Goal: Transaction & Acquisition: Purchase product/service

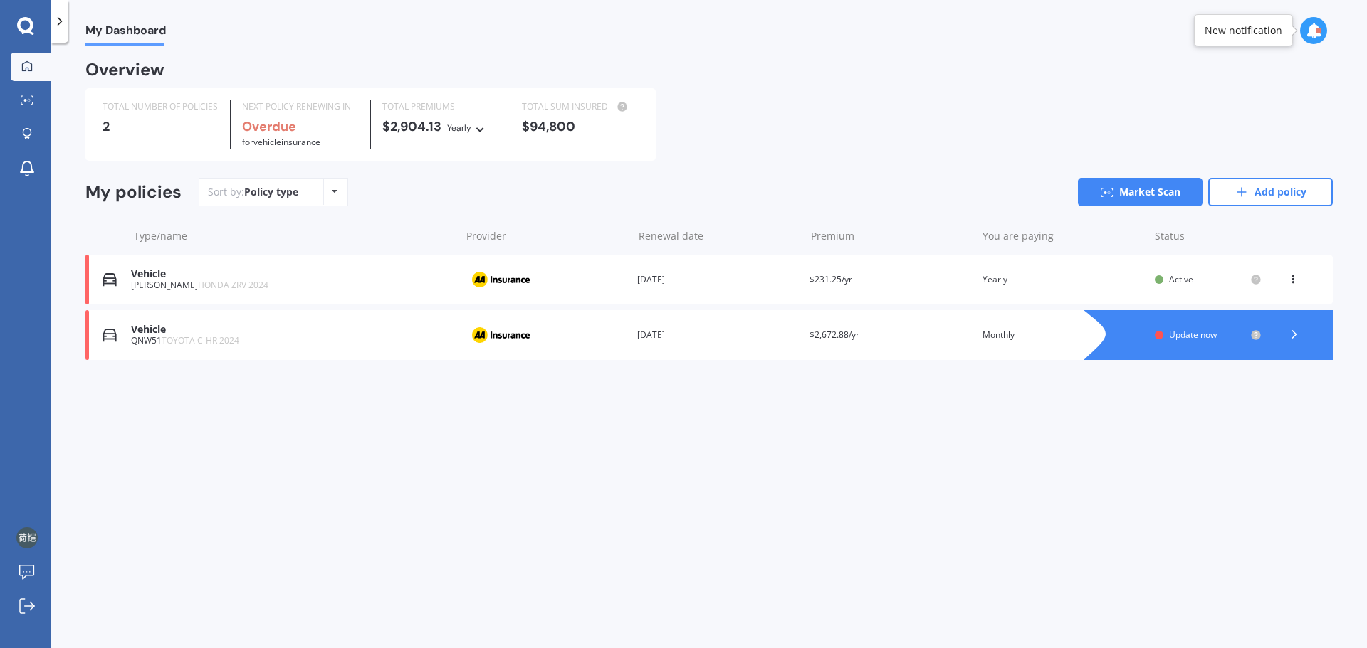
click at [1140, 285] on div "You are paying Yearly" at bounding box center [1062, 280] width 161 height 14
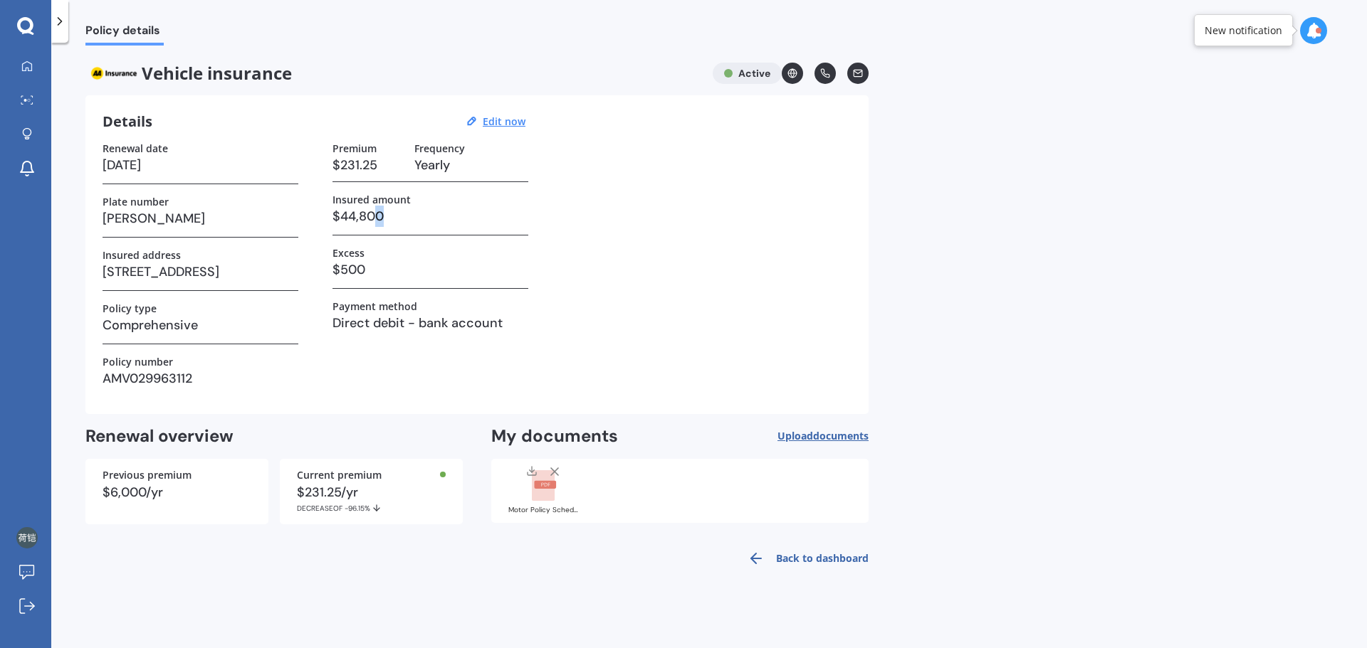
drag, startPoint x: 426, startPoint y: 222, endPoint x: 377, endPoint y: 216, distance: 48.7
click at [377, 216] on h3 "$44,800" at bounding box center [430, 216] width 196 height 21
click at [385, 215] on h3 "$44,800" at bounding box center [430, 216] width 196 height 21
click at [381, 215] on h3 "$44,800" at bounding box center [430, 216] width 196 height 21
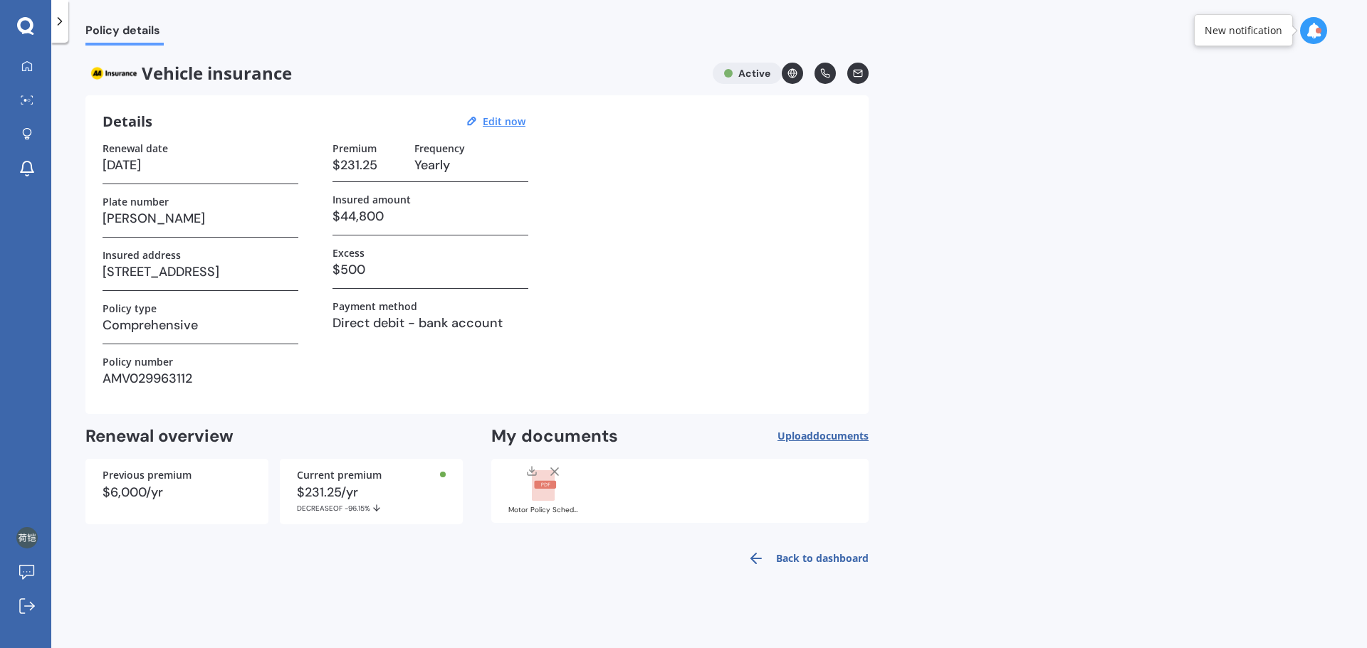
click at [380, 215] on h3 "$44,800" at bounding box center [430, 216] width 196 height 21
click at [711, 322] on div "Renewal date [DATE] Plate number [PERSON_NAME] Insured address [STREET_ADDRESS]…" at bounding box center [476, 269] width 749 height 255
click at [183, 492] on div "$6,000/yr" at bounding box center [176, 492] width 149 height 13
click at [141, 486] on div "$6,000/yr" at bounding box center [176, 492] width 149 height 13
click at [26, 16] on div "My Dashboard Market Scan Explore insurance Notifications [PERSON_NAME] Submit f…" at bounding box center [25, 324] width 51 height 648
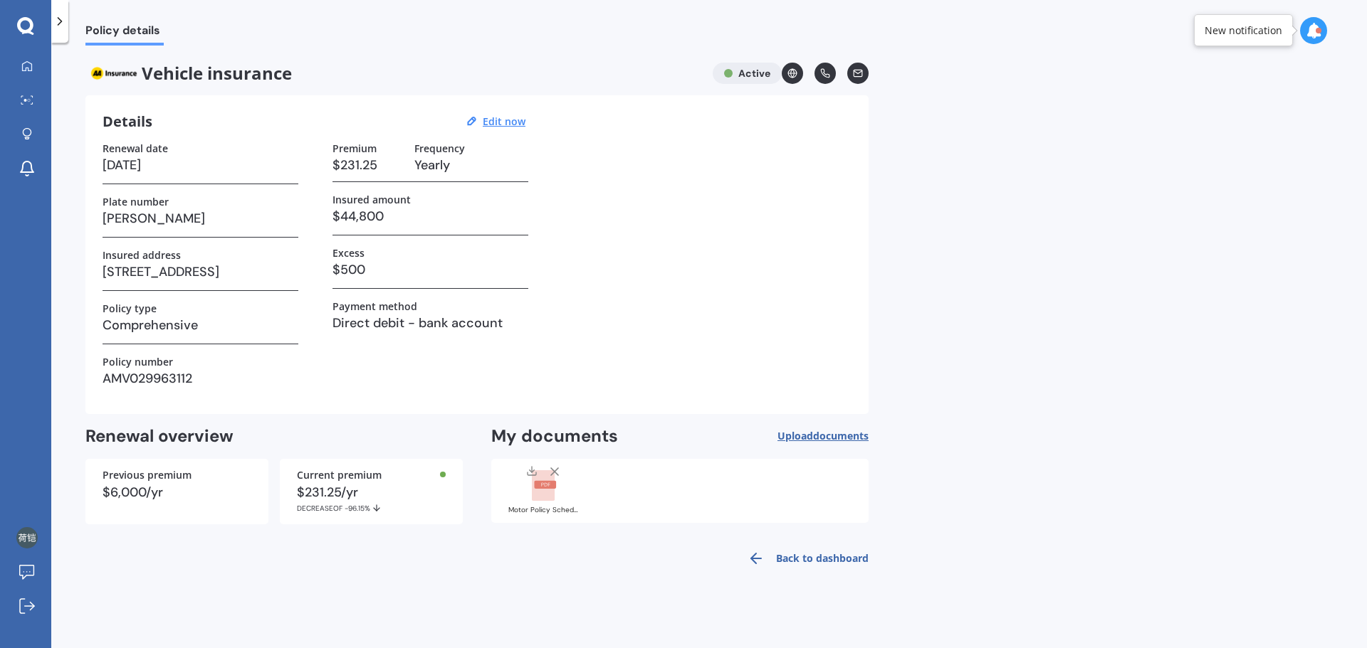
click at [28, 27] on icon at bounding box center [25, 26] width 17 height 19
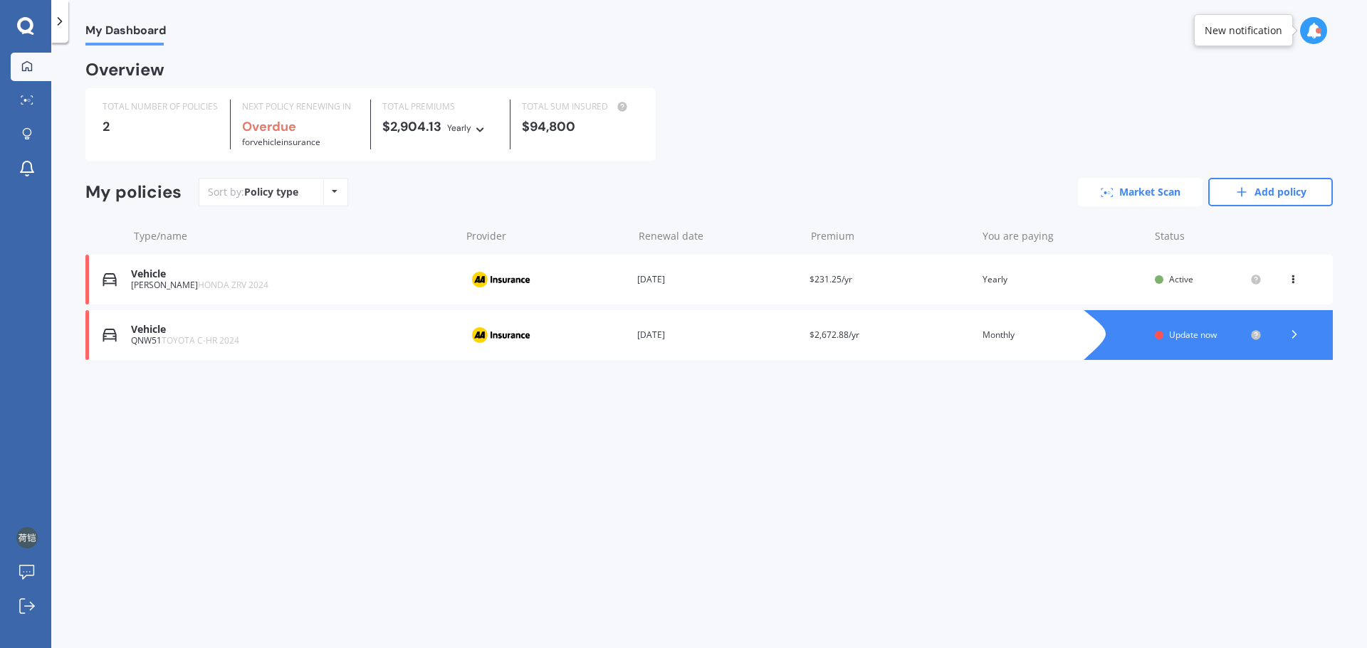
click at [1137, 194] on link "Market Scan" at bounding box center [1140, 192] width 125 height 28
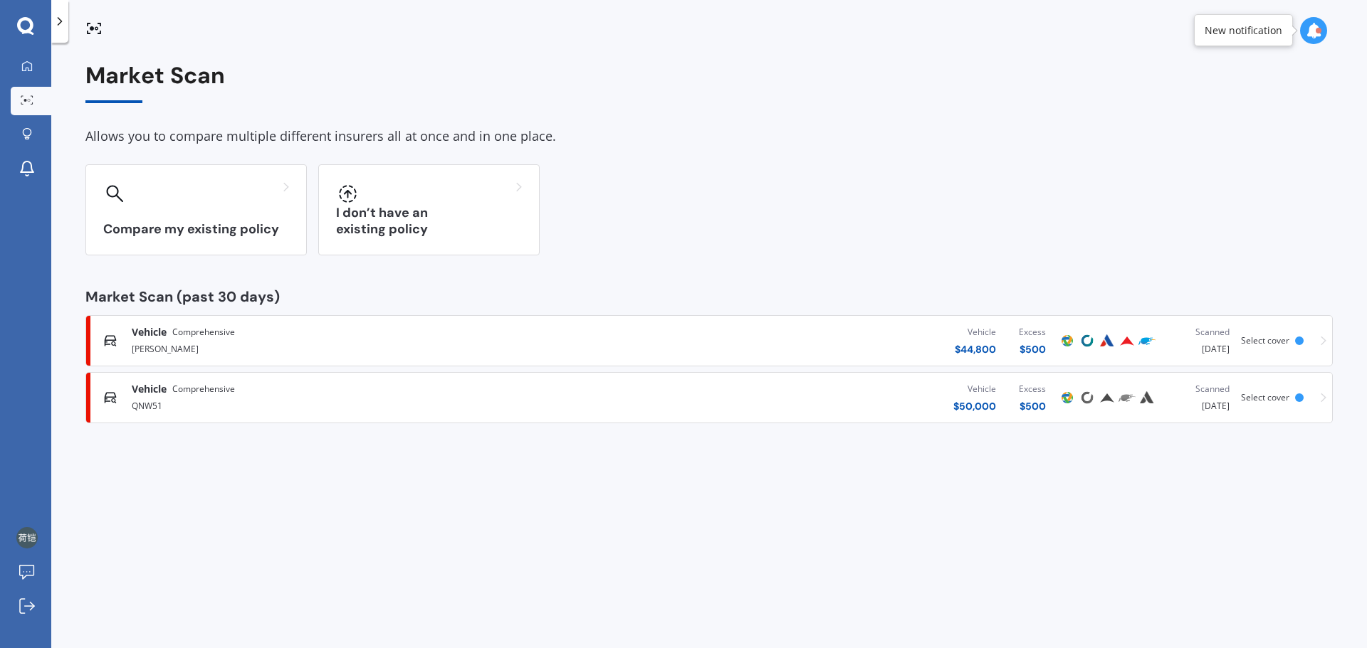
click at [378, 344] on div "[PERSON_NAME]" at bounding box center [356, 348] width 448 height 17
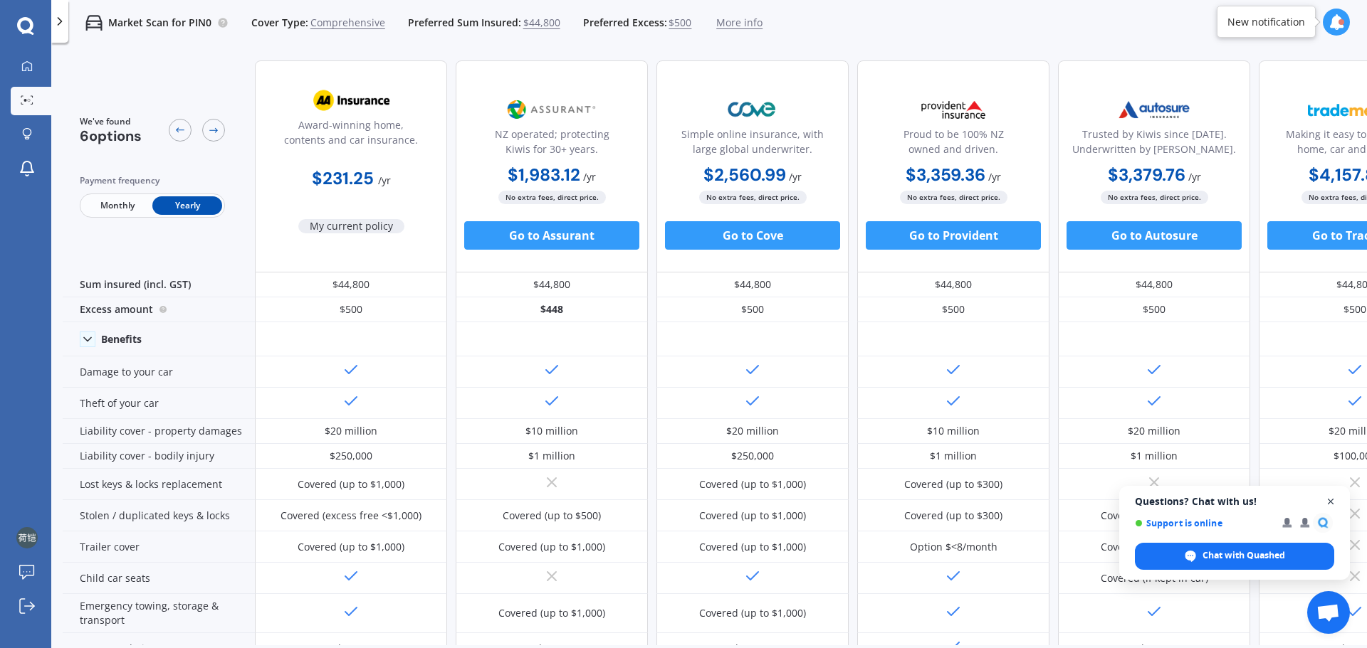
click at [1332, 502] on span "Close chat" at bounding box center [1331, 502] width 18 height 18
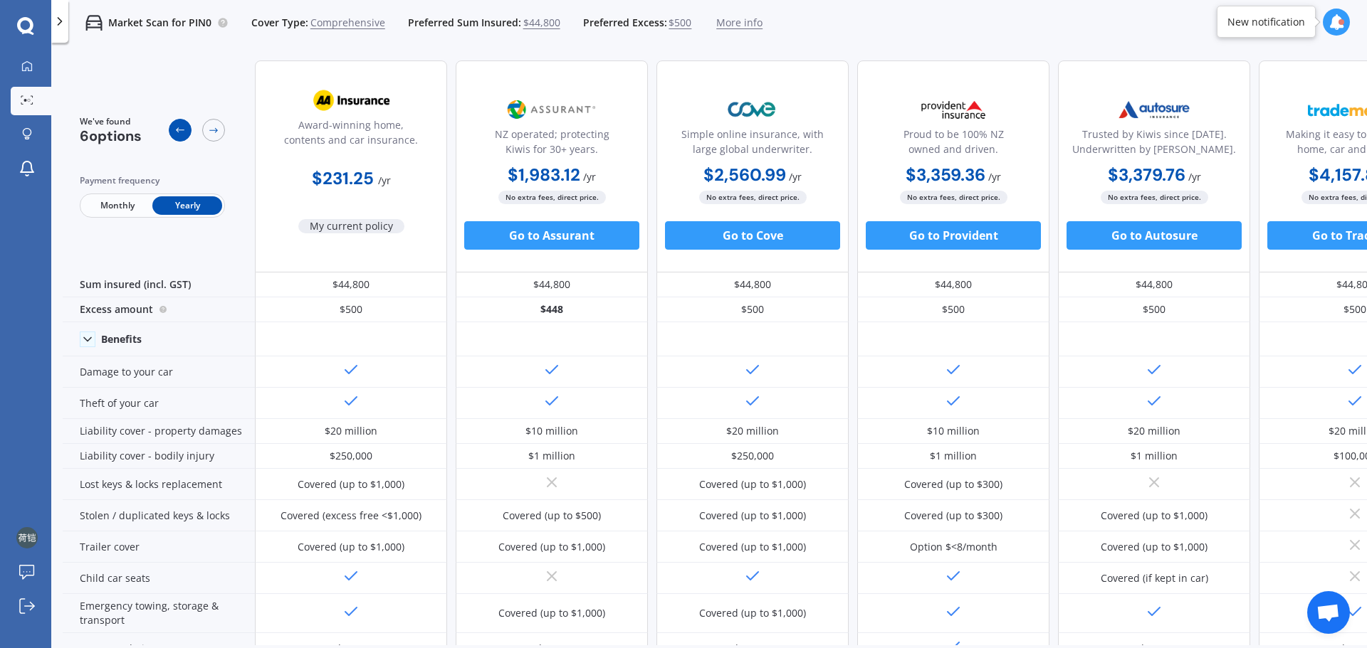
click at [180, 138] on div at bounding box center [180, 130] width 23 height 23
click at [25, 66] on icon at bounding box center [26, 66] width 11 height 11
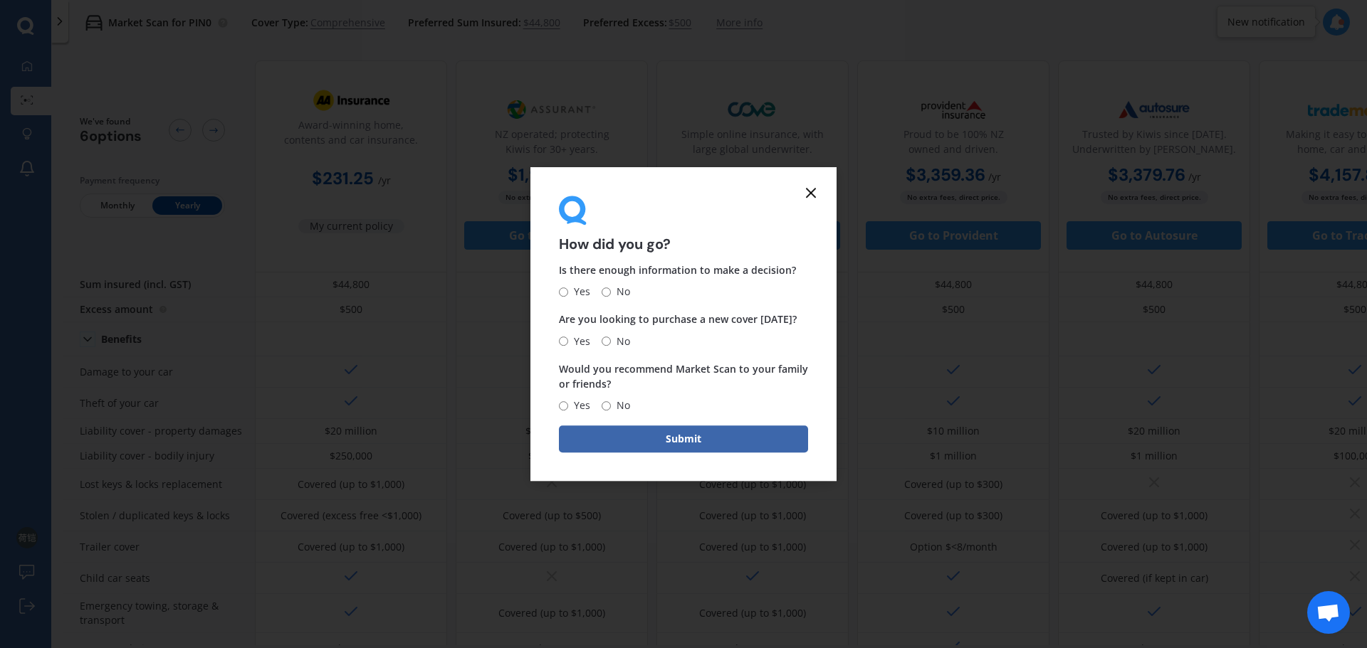
click at [613, 289] on span "No" at bounding box center [620, 292] width 19 height 17
click at [611, 289] on input "No" at bounding box center [605, 292] width 9 height 9
radio input "true"
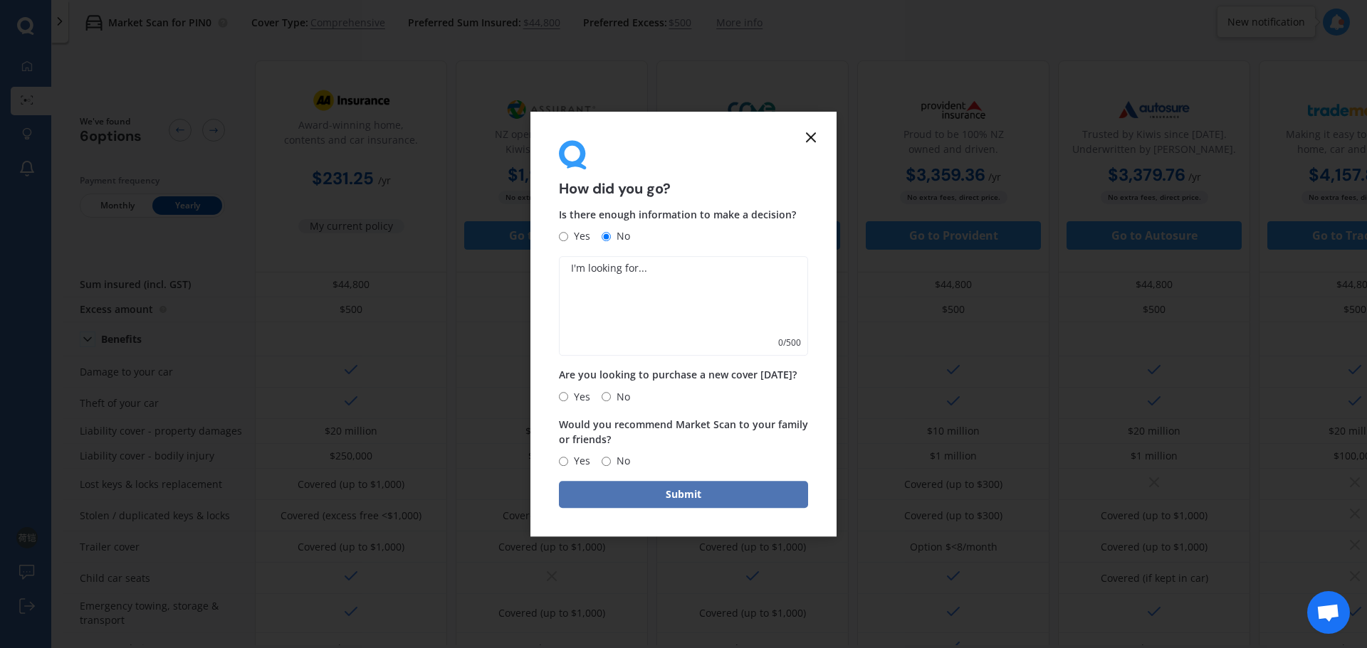
click at [703, 493] on button "Submit" at bounding box center [683, 494] width 249 height 27
click at [818, 142] on icon at bounding box center [810, 137] width 17 height 17
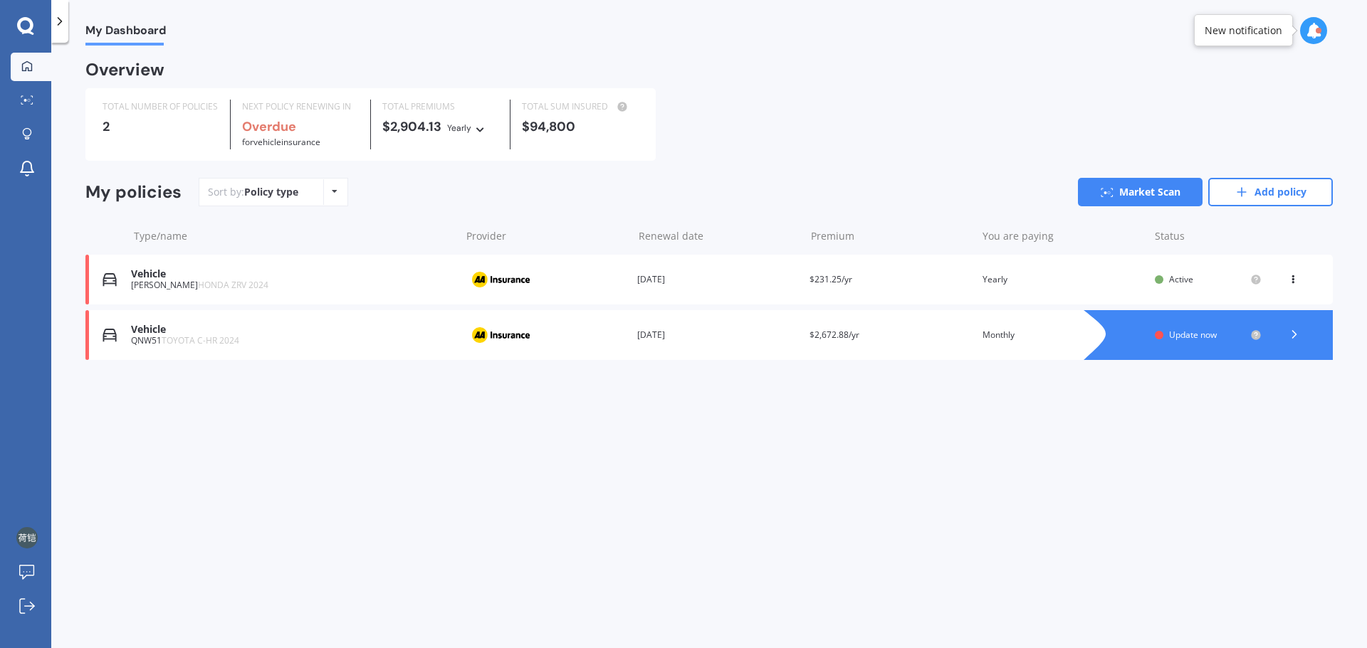
click at [1300, 277] on div "View option View policy Delete" at bounding box center [1294, 280] width 13 height 14
click at [1271, 338] on div "Delete" at bounding box center [1261, 335] width 141 height 28
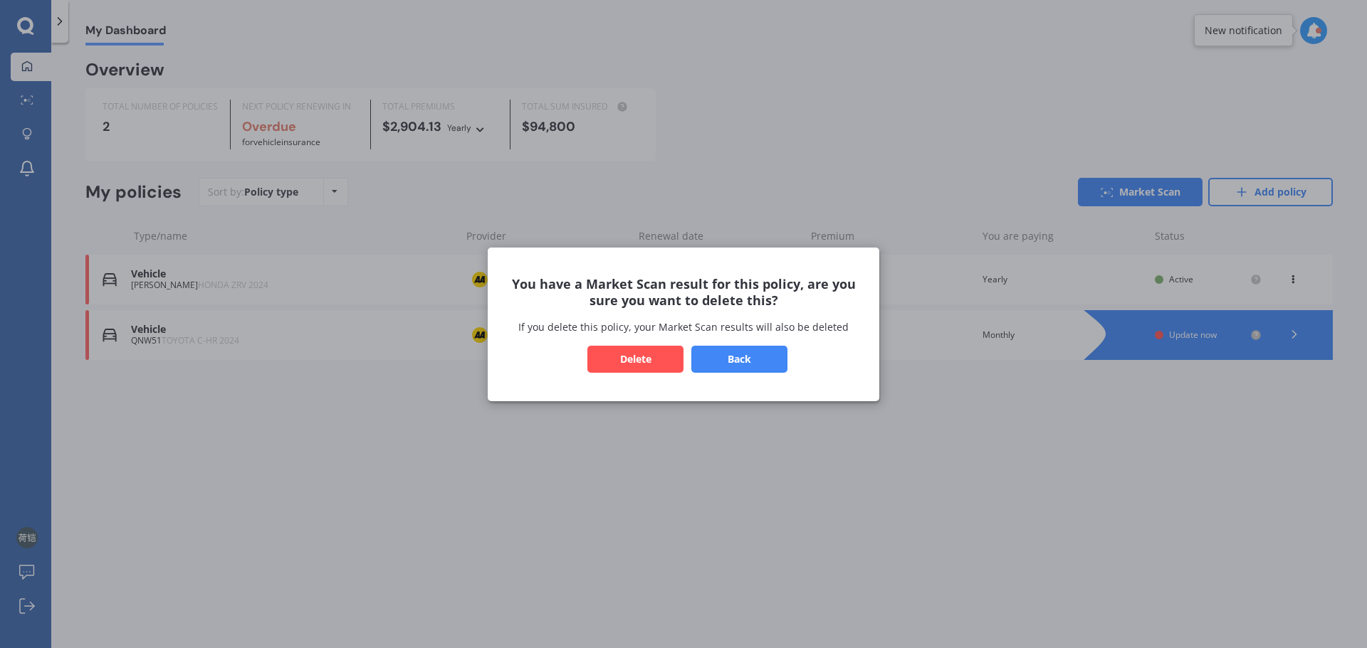
click at [630, 360] on button "Delete" at bounding box center [635, 358] width 96 height 27
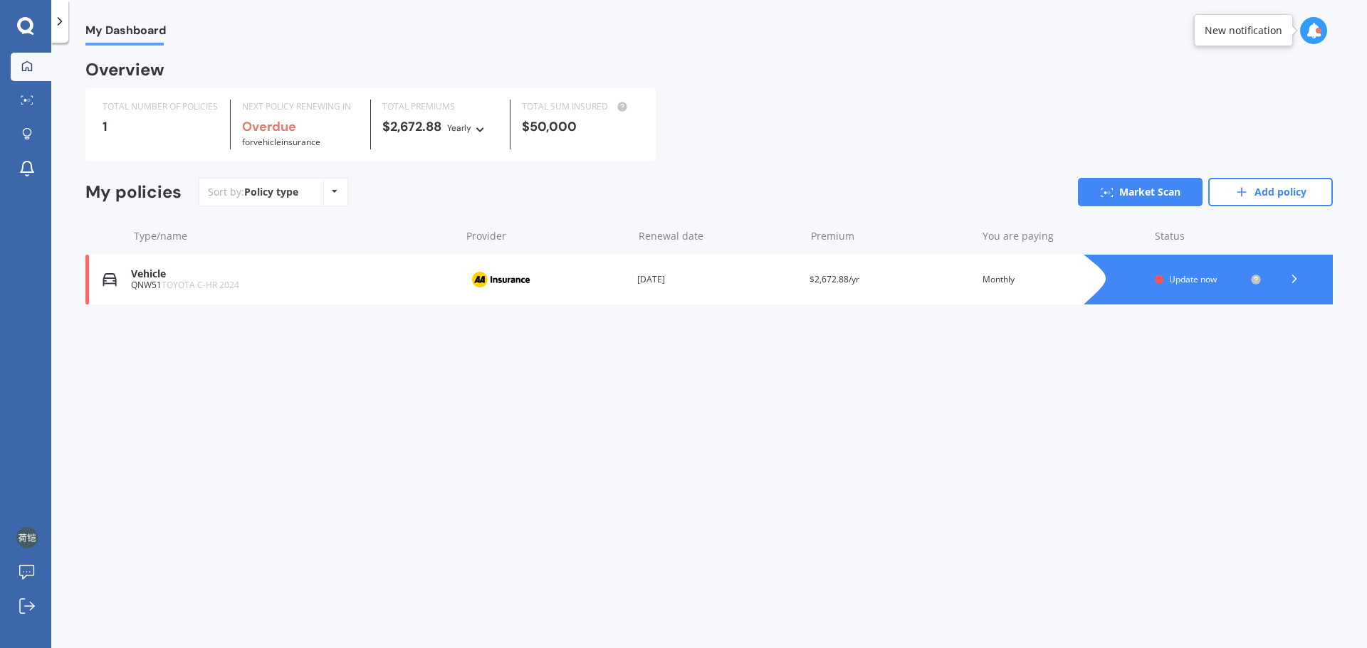
click at [1303, 284] on div at bounding box center [1294, 279] width 43 height 21
click at [29, 18] on icon at bounding box center [25, 26] width 17 height 19
click at [28, 31] on icon at bounding box center [25, 25] width 16 height 16
click at [53, 24] on icon at bounding box center [60, 21] width 14 height 14
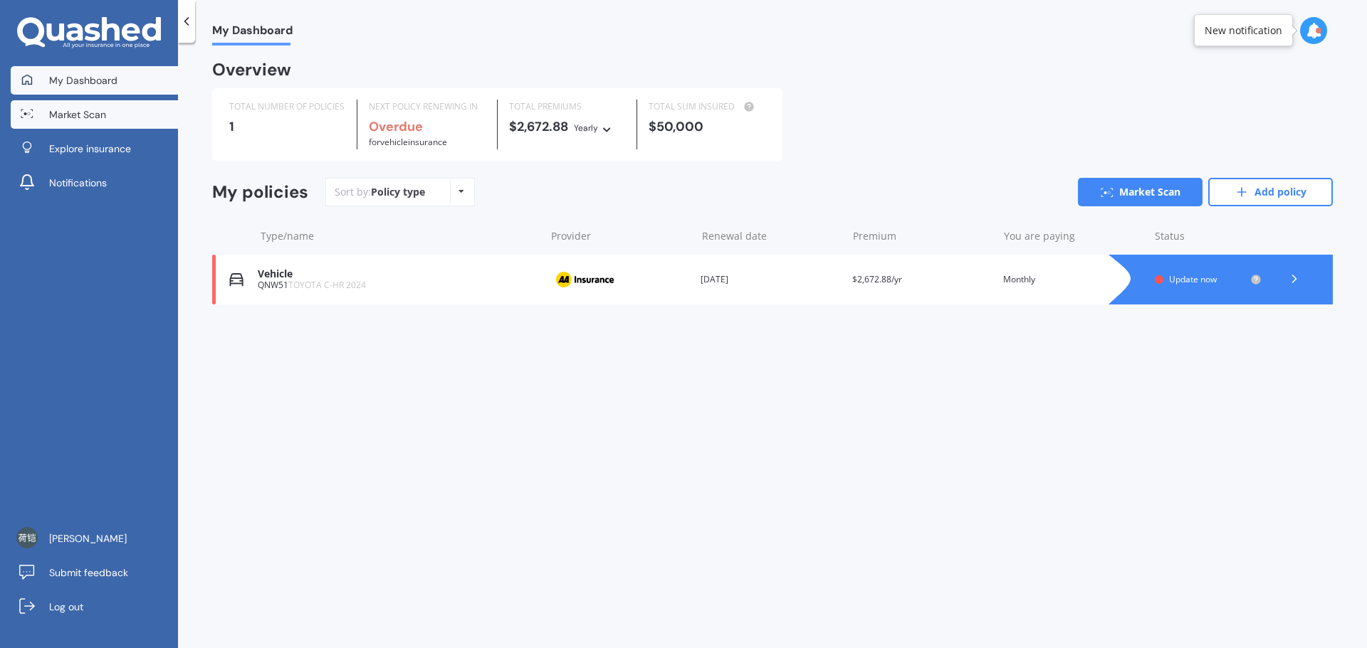
click at [85, 111] on span "Market Scan" at bounding box center [77, 114] width 57 height 14
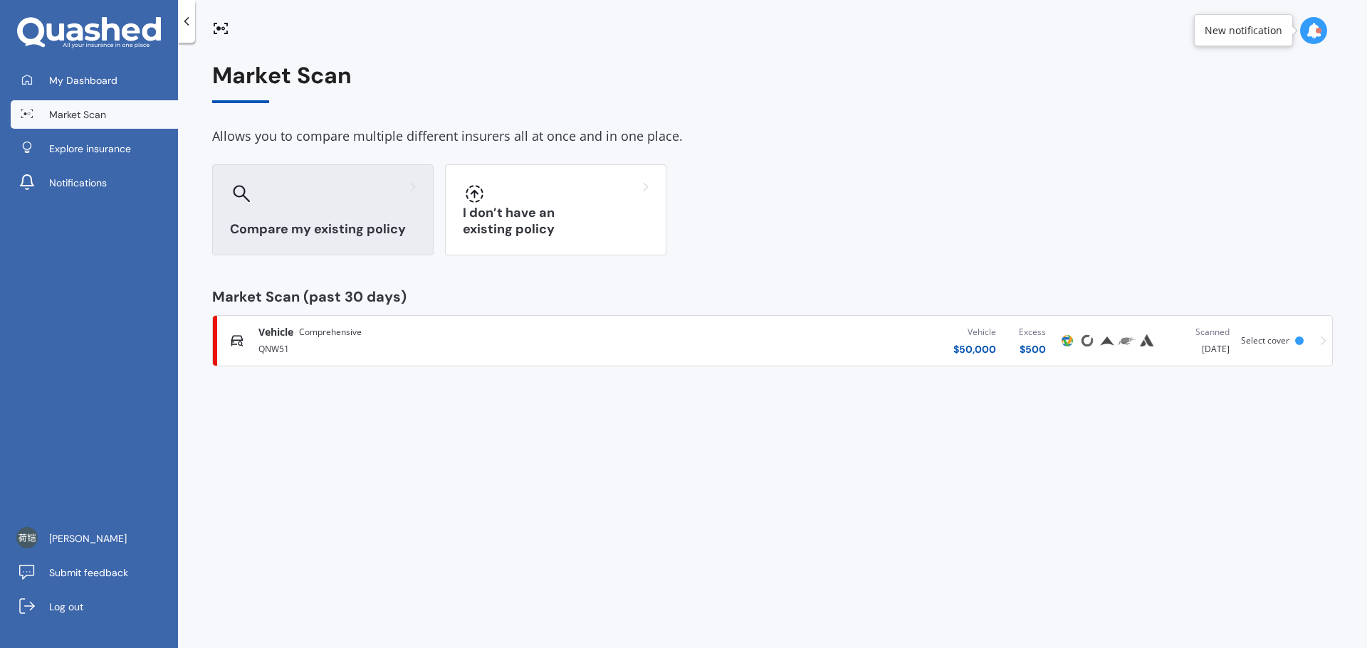
click at [340, 215] on div "Compare my existing policy" at bounding box center [322, 209] width 221 height 91
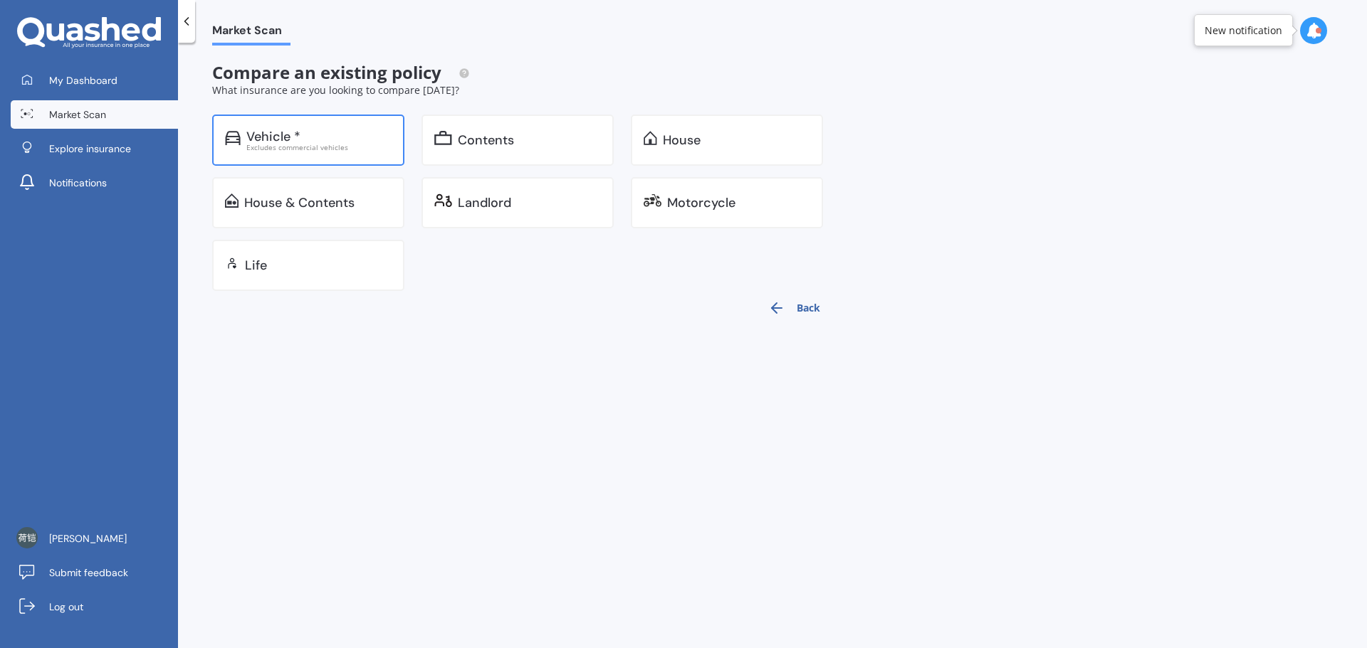
click at [316, 156] on div "Vehicle * Excludes commercial vehicles" at bounding box center [308, 140] width 192 height 51
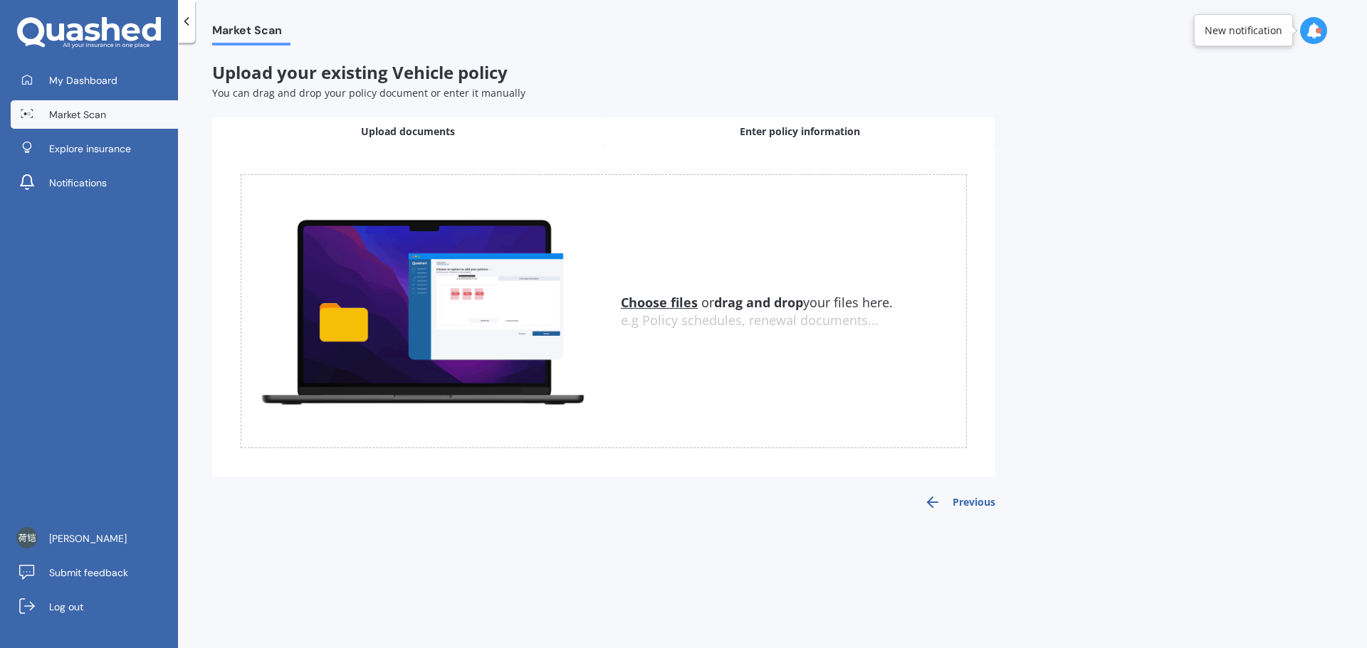
click at [771, 142] on div "Enter policy information" at bounding box center [799, 131] width 391 height 28
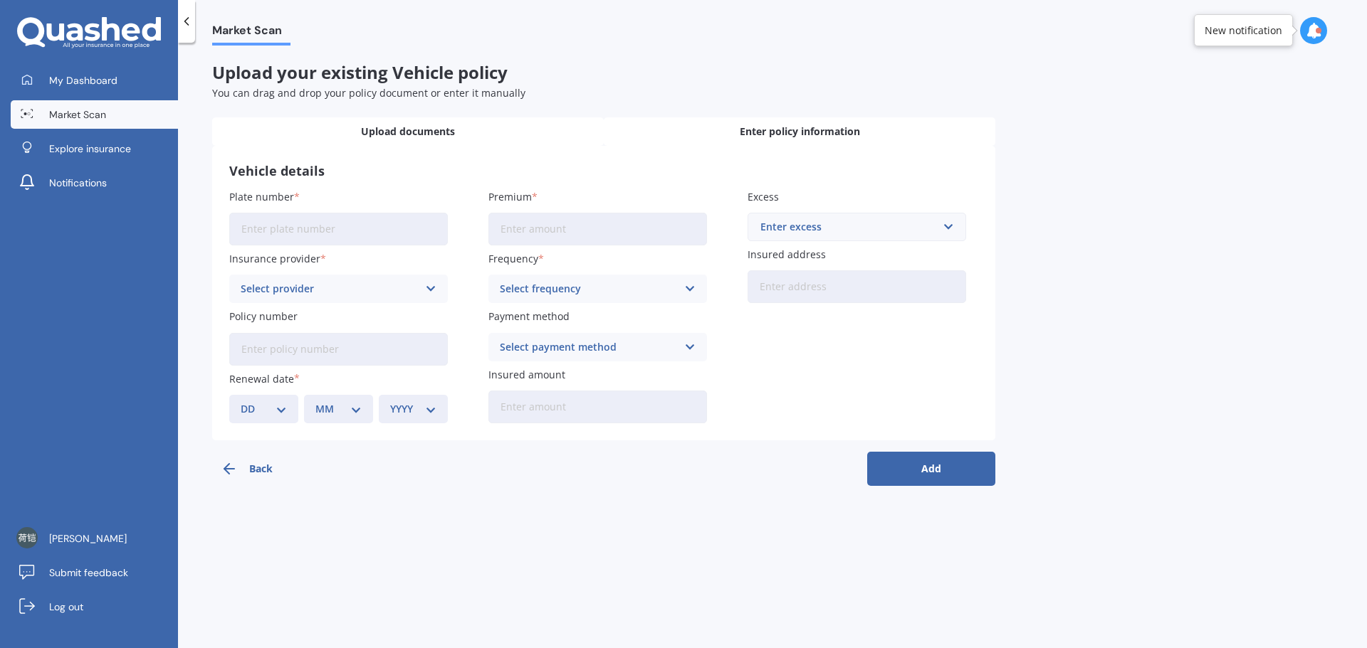
click at [504, 134] on div "Upload documents" at bounding box center [407, 131] width 391 height 28
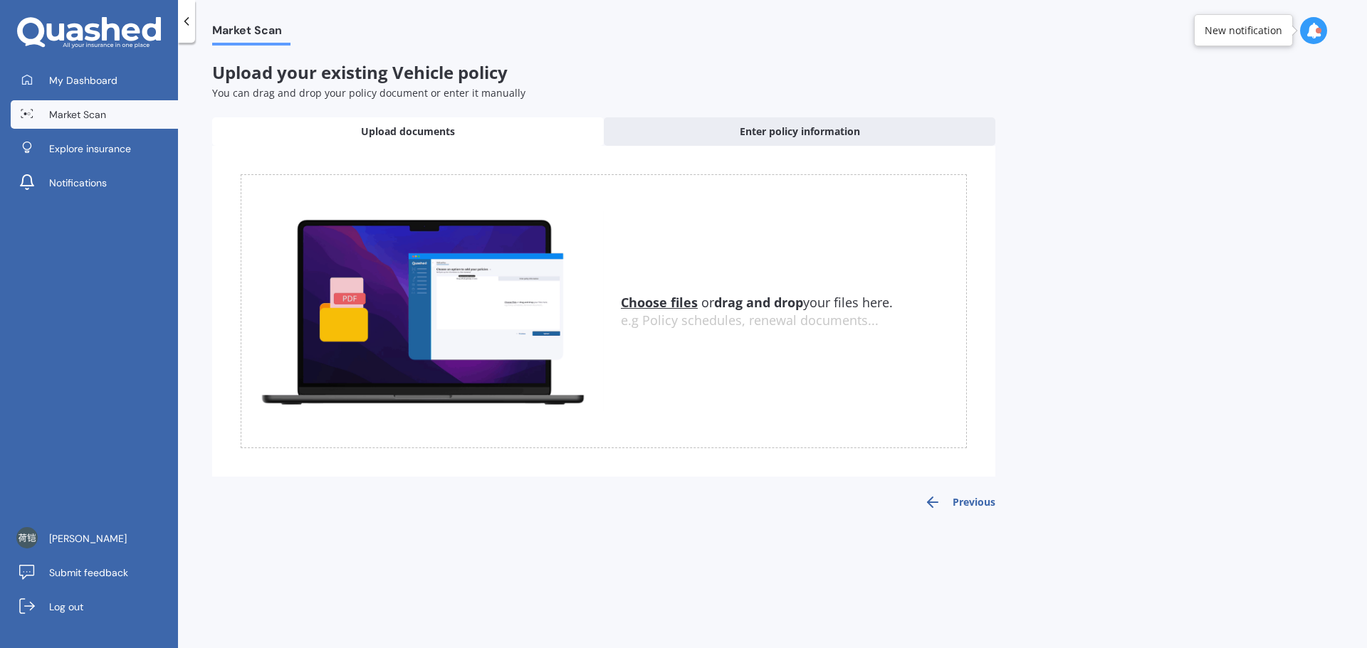
click at [191, 23] on icon at bounding box center [186, 21] width 14 height 14
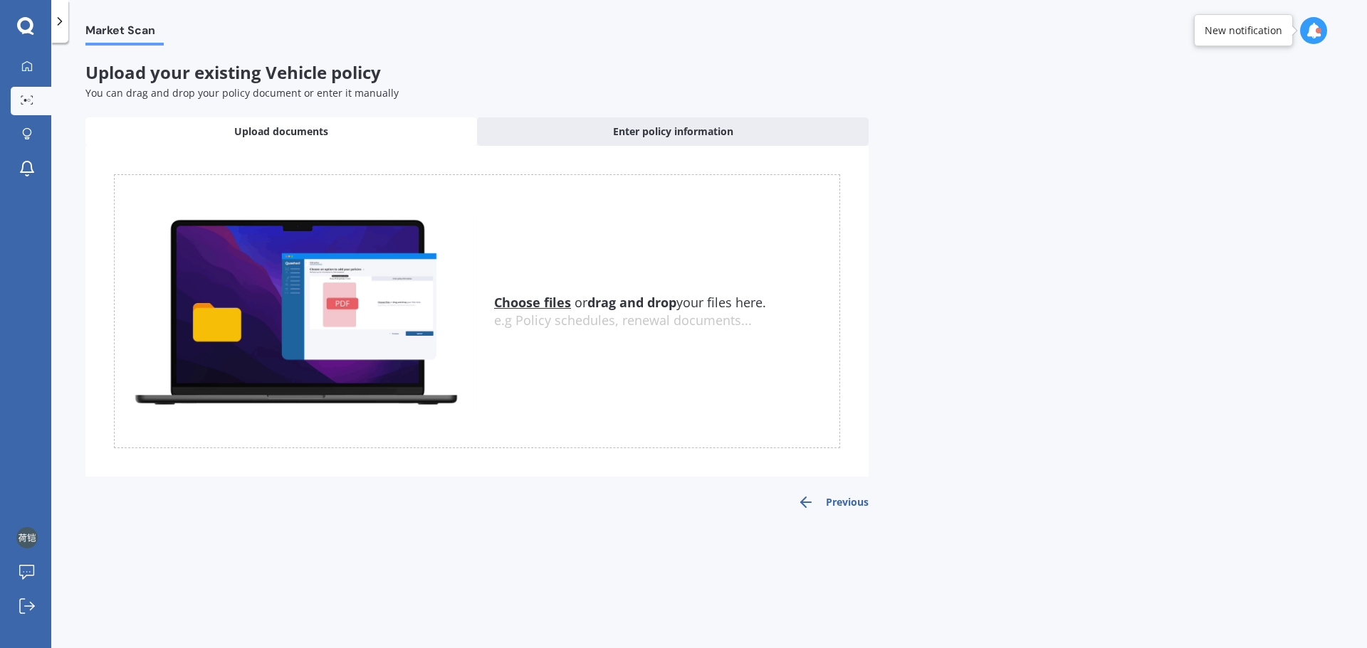
click at [63, 26] on icon at bounding box center [60, 21] width 14 height 14
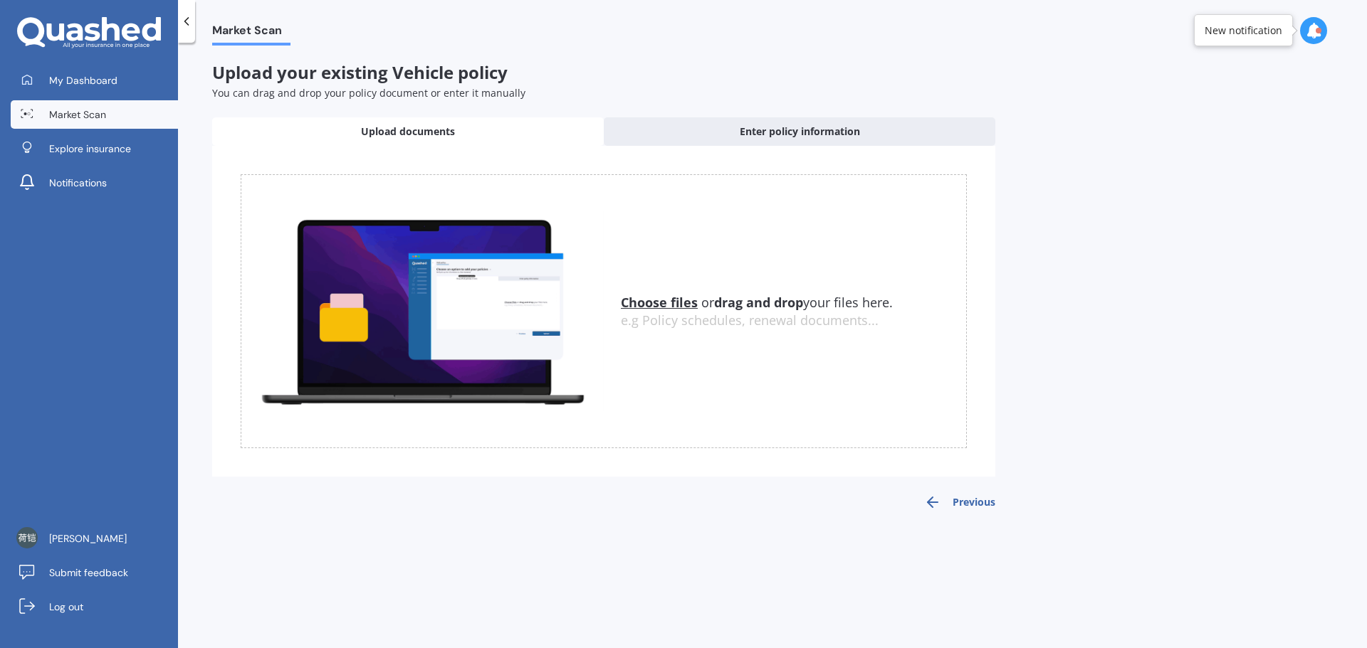
click at [51, 107] on span "Market Scan" at bounding box center [77, 114] width 57 height 14
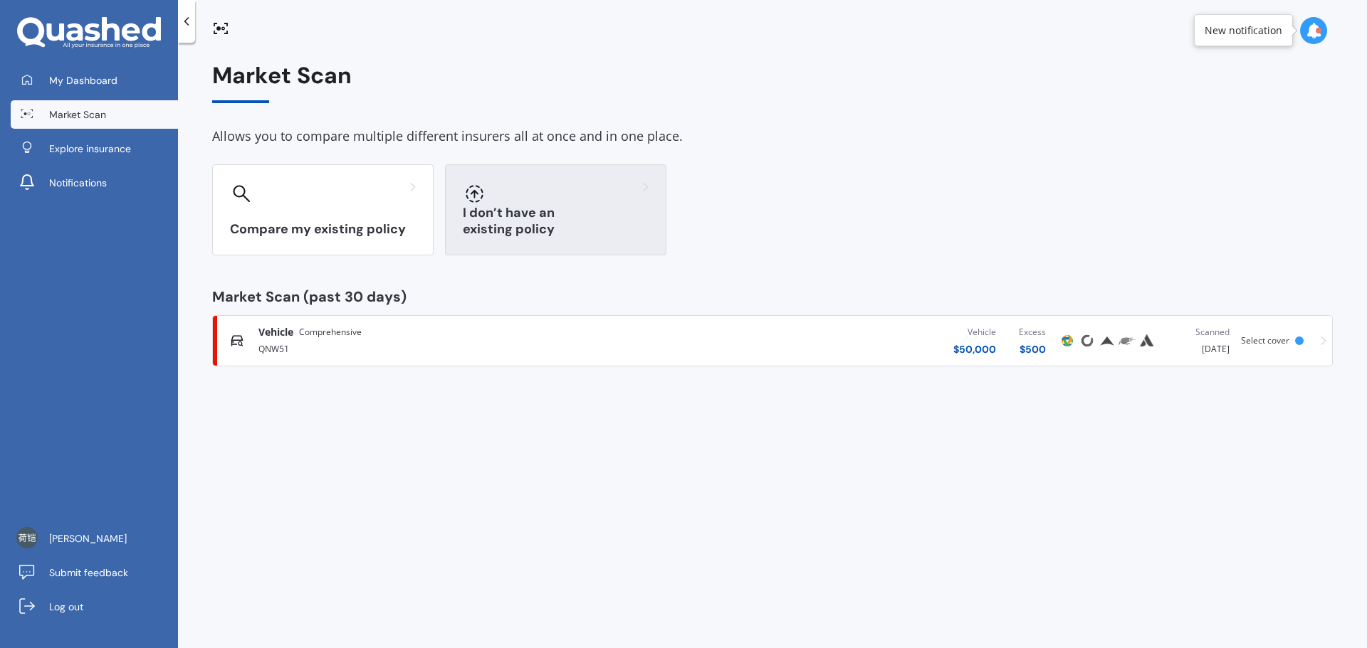
click at [590, 215] on div "I don’t have an existing policy" at bounding box center [555, 209] width 221 height 91
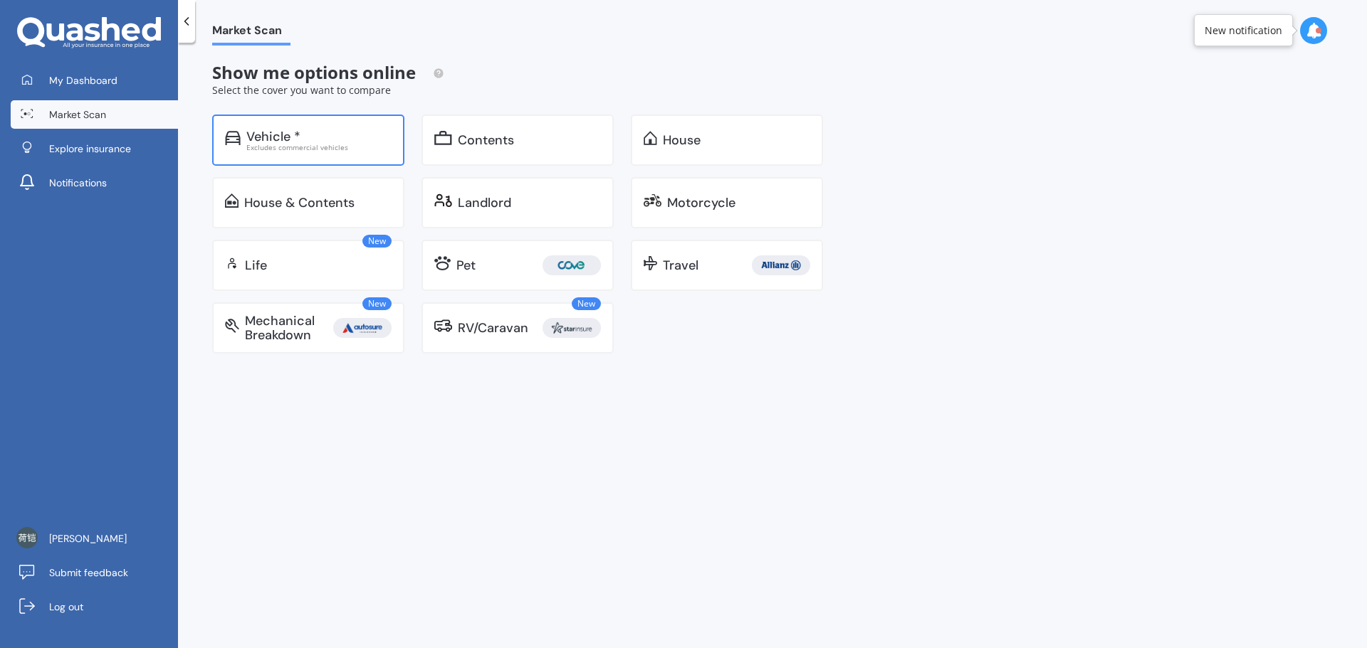
click at [333, 150] on div "Excludes commercial vehicles" at bounding box center [318, 147] width 145 height 7
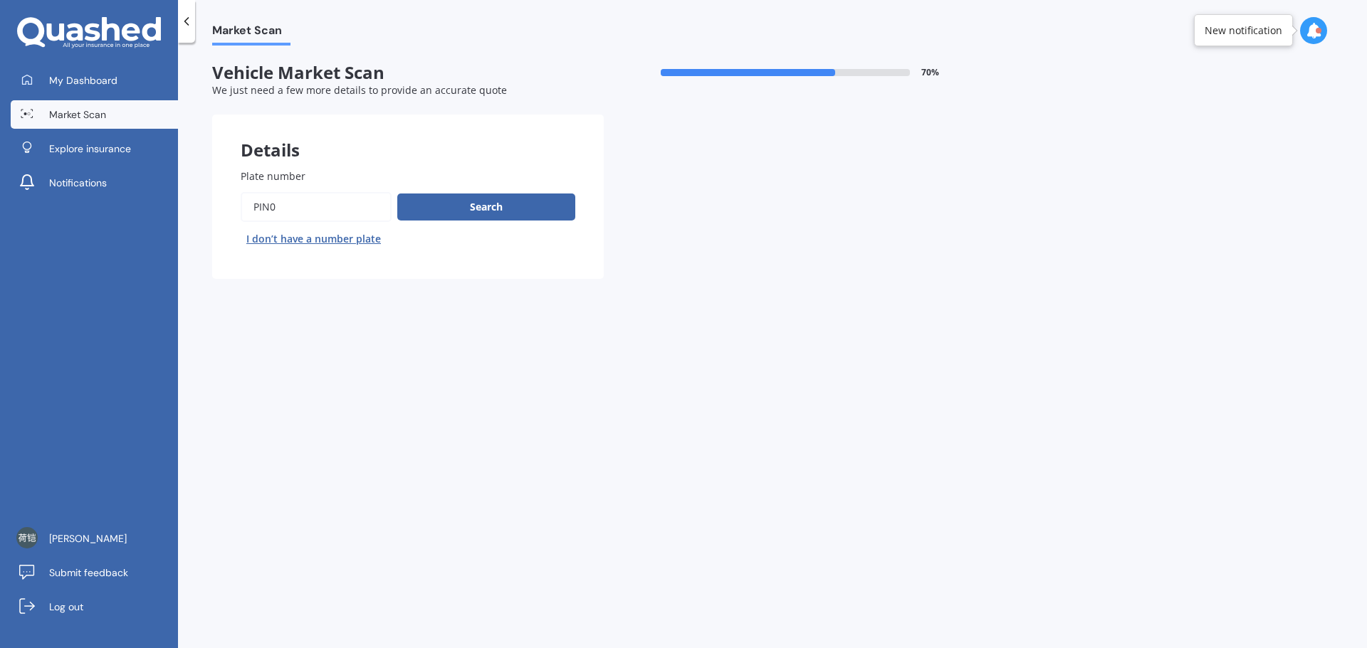
click at [331, 206] on input "Plate number" at bounding box center [316, 207] width 151 height 30
click at [486, 208] on button "Search" at bounding box center [486, 207] width 178 height 27
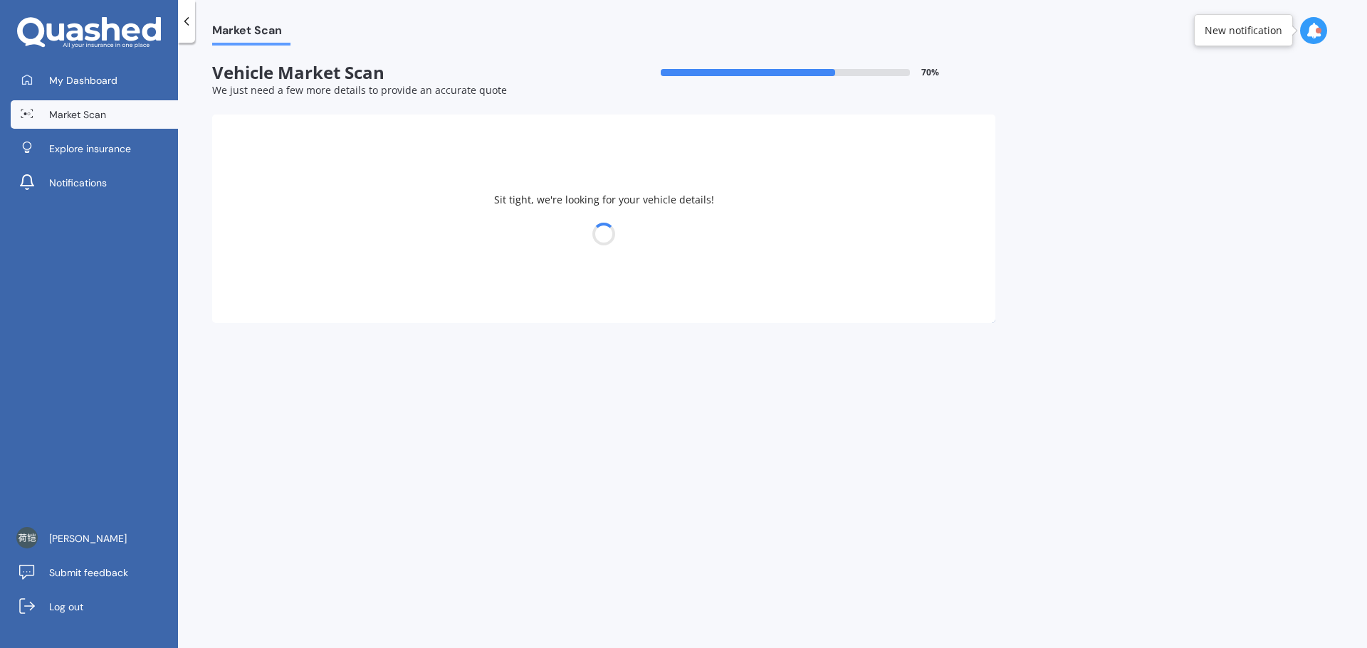
select select "HONDA"
select select "ZRV"
select select "11"
select select "02"
select select "1999"
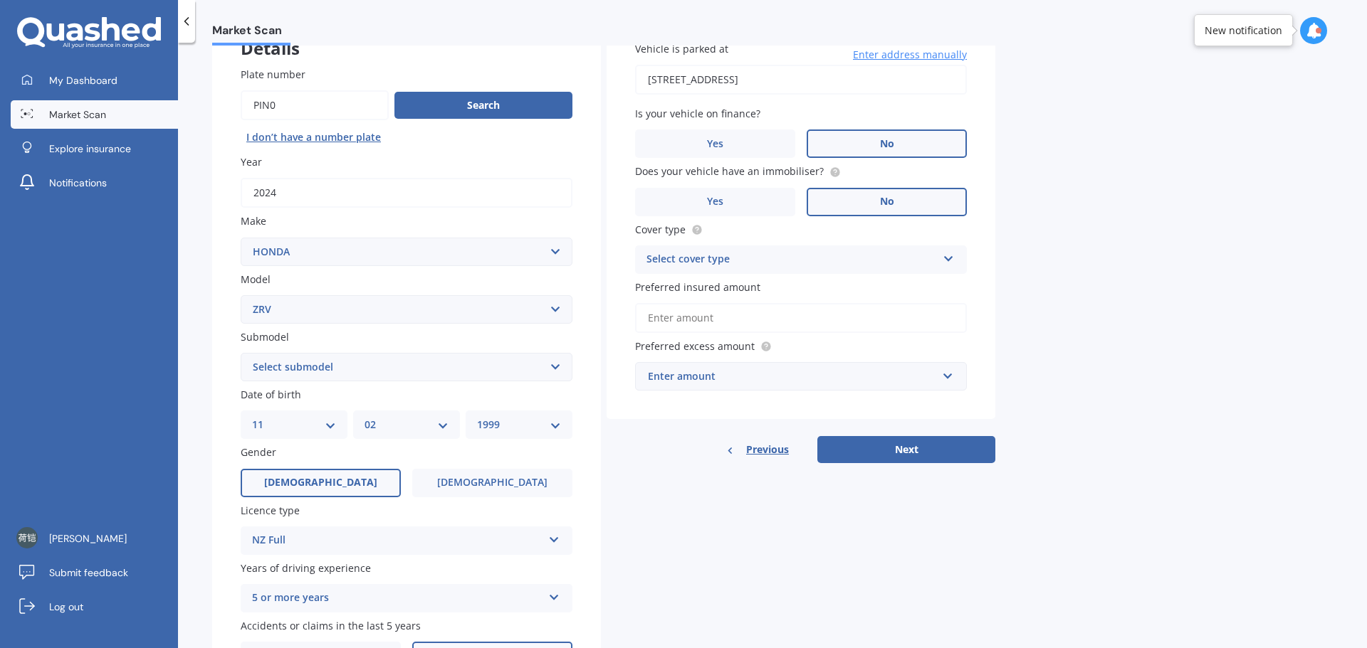
scroll to position [142, 0]
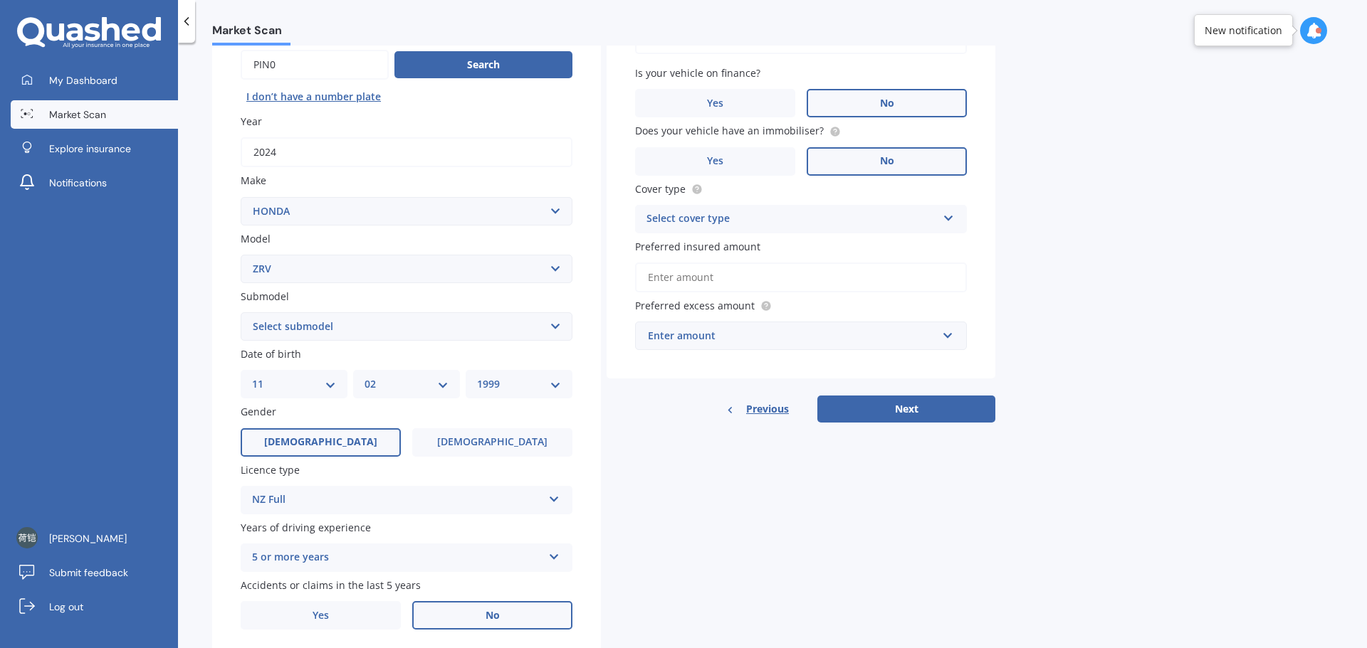
click at [354, 315] on select "Select submodel Hybrid 4WD" at bounding box center [407, 326] width 332 height 28
select select "HYBRID 4WD"
click at [241, 312] on select "Select submodel Hybrid 4WD" at bounding box center [407, 326] width 332 height 28
click at [371, 342] on div "Plate number Search I don’t have a number plate Year [DATE] Make Select make AC…" at bounding box center [406, 328] width 389 height 661
click at [339, 333] on select "Select submodel Hybrid 4WD" at bounding box center [407, 326] width 332 height 28
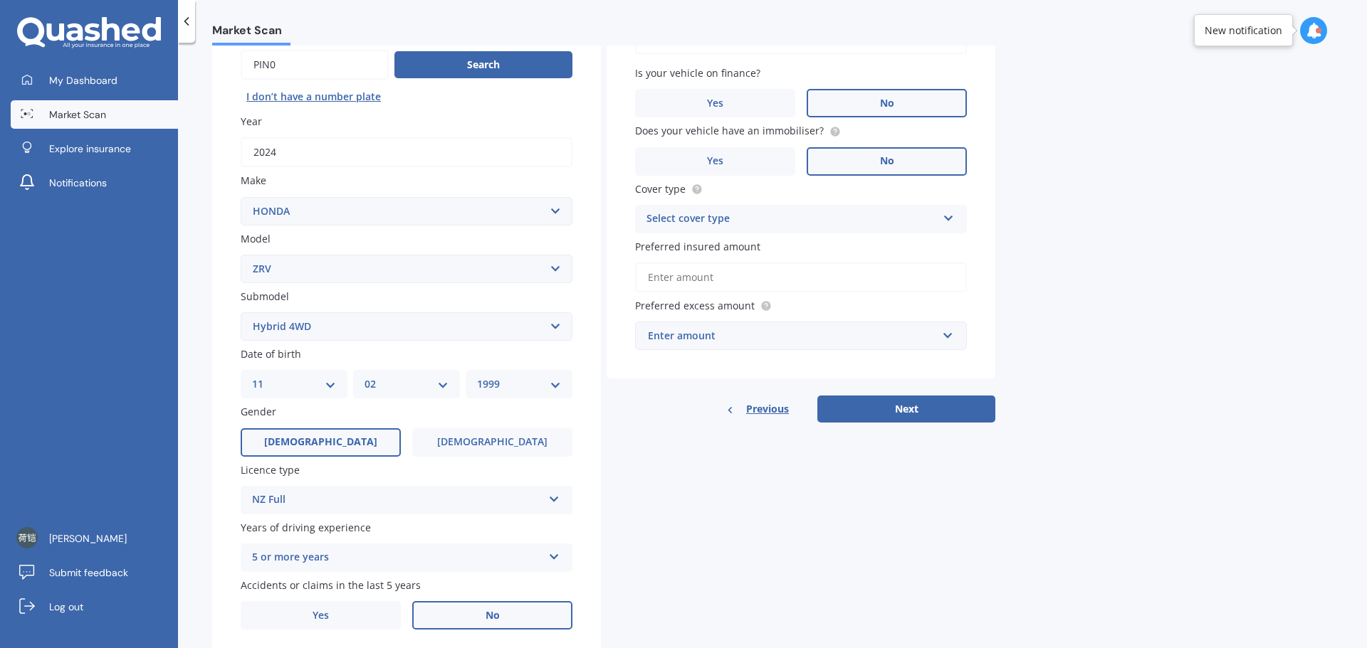
click at [241, 312] on select "Select submodel Hybrid 4WD" at bounding box center [407, 326] width 332 height 28
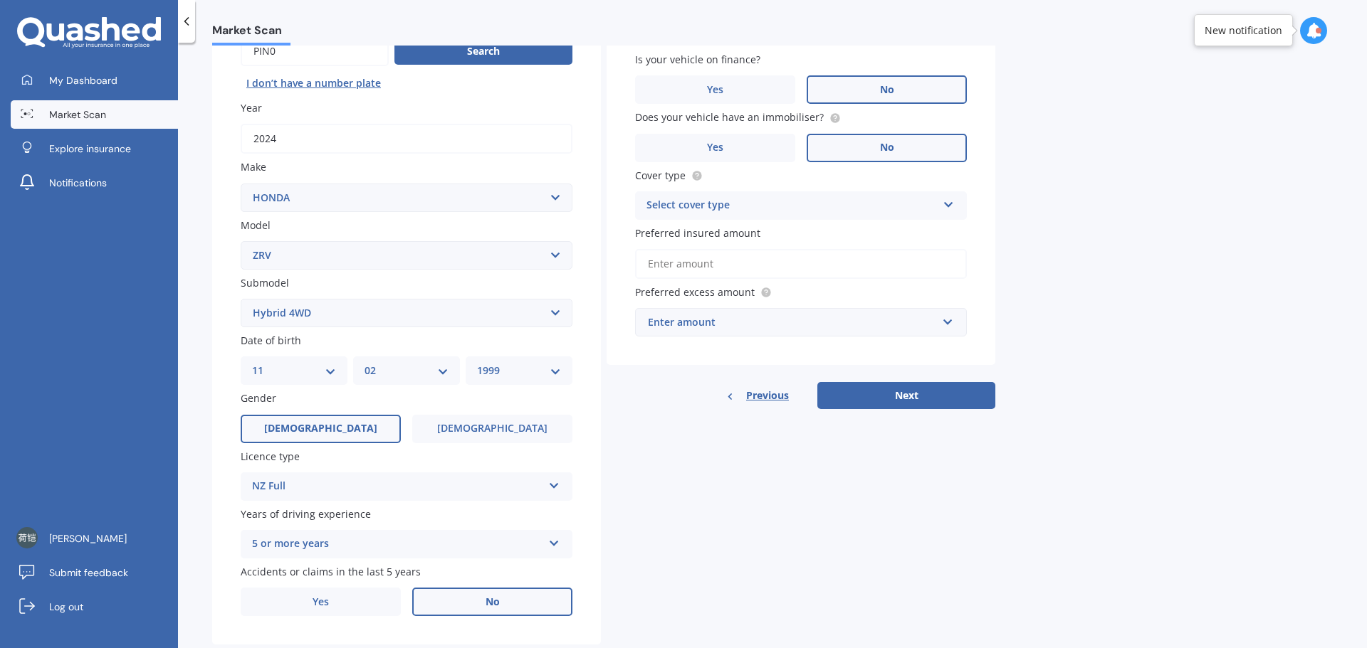
scroll to position [189, 0]
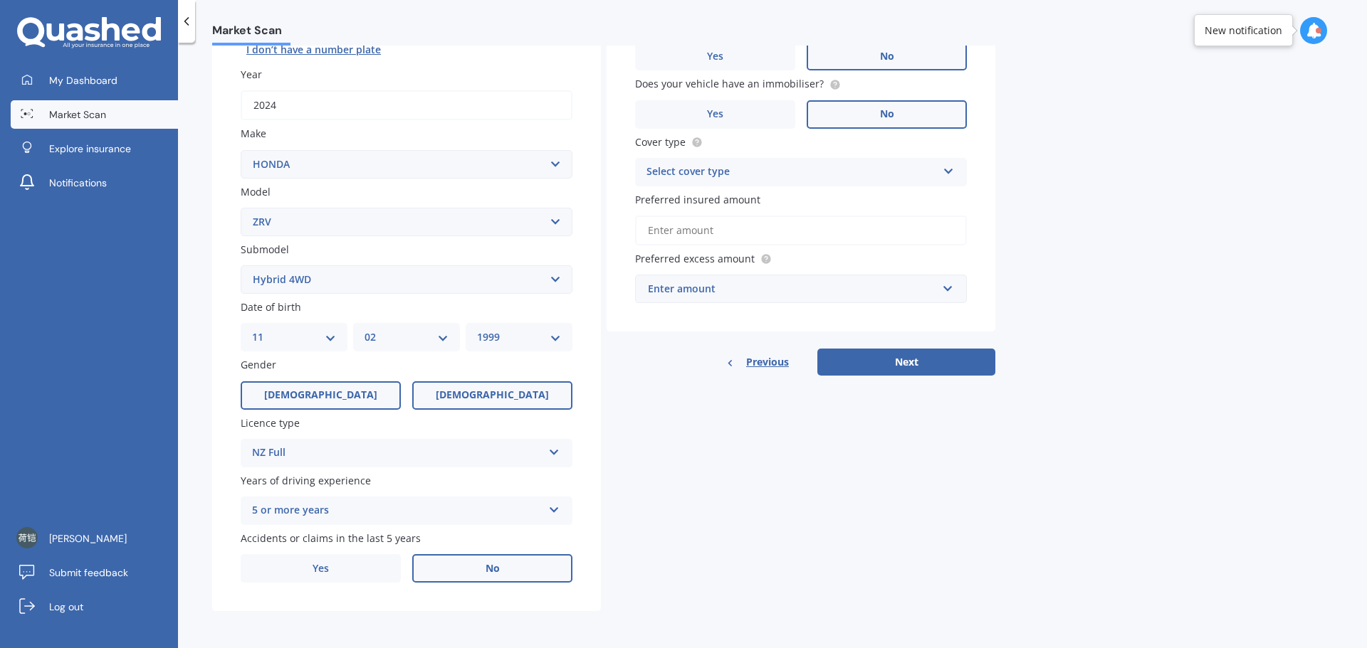
click at [512, 396] on label "[DEMOGRAPHIC_DATA]" at bounding box center [492, 396] width 160 height 28
click at [0, 0] on input "[DEMOGRAPHIC_DATA]" at bounding box center [0, 0] width 0 height 0
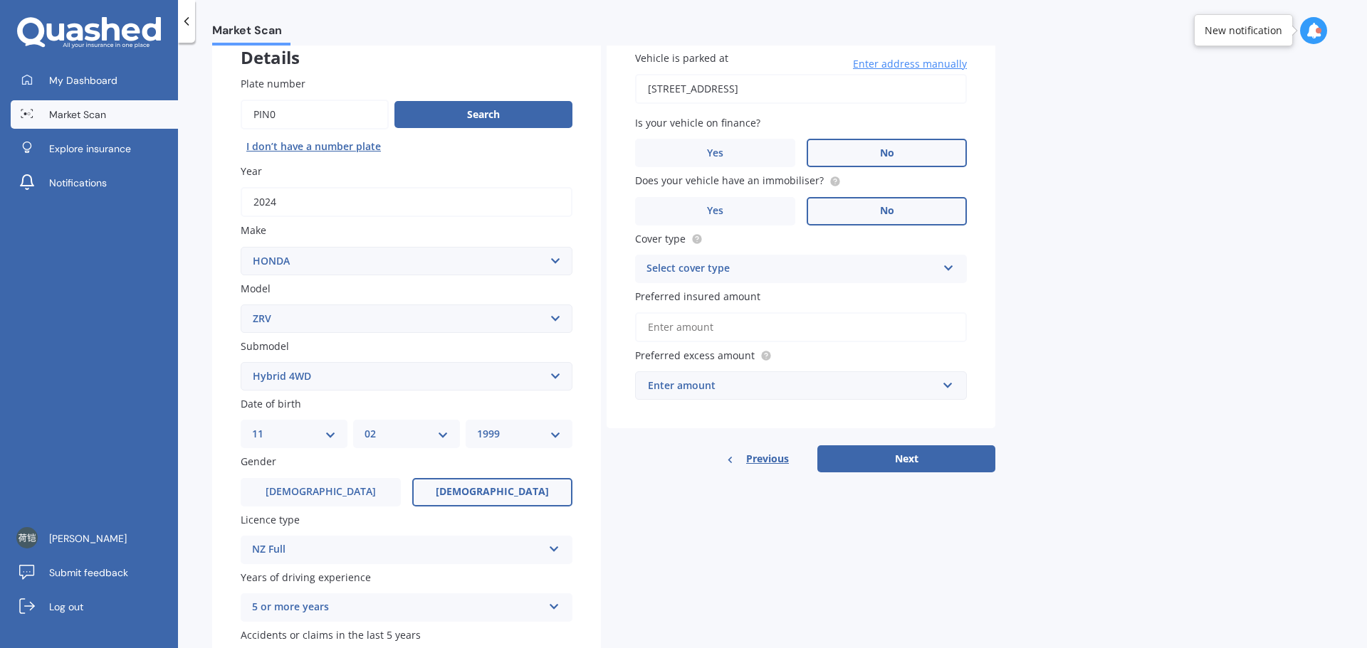
scroll to position [0, 0]
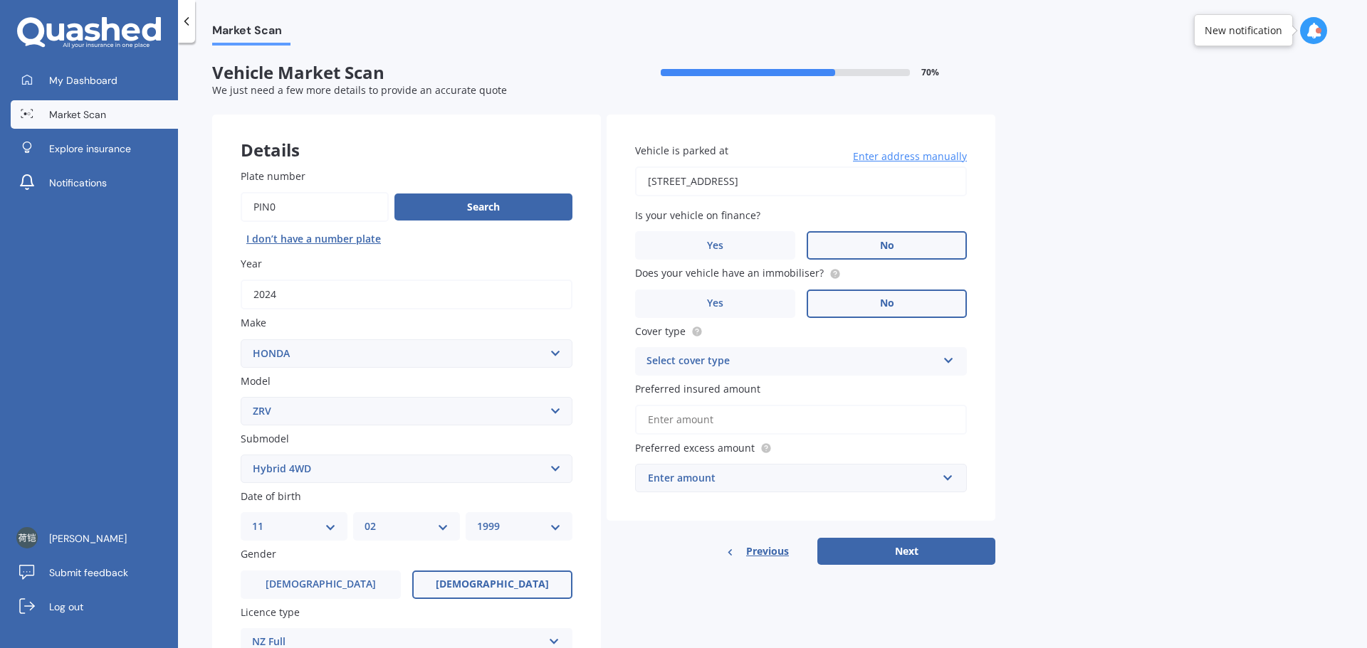
drag, startPoint x: 853, startPoint y: 176, endPoint x: 601, endPoint y: 177, distance: 251.3
click at [601, 177] on div "Details Plate number Search I don’t have a number plate Year [DATE] Make Select…" at bounding box center [603, 458] width 783 height 687
type input "[STREET_ADDRESS]新西兰"
click at [799, 367] on div "Select cover type" at bounding box center [791, 361] width 290 height 17
click at [755, 389] on div "Comprehensive" at bounding box center [801, 390] width 330 height 26
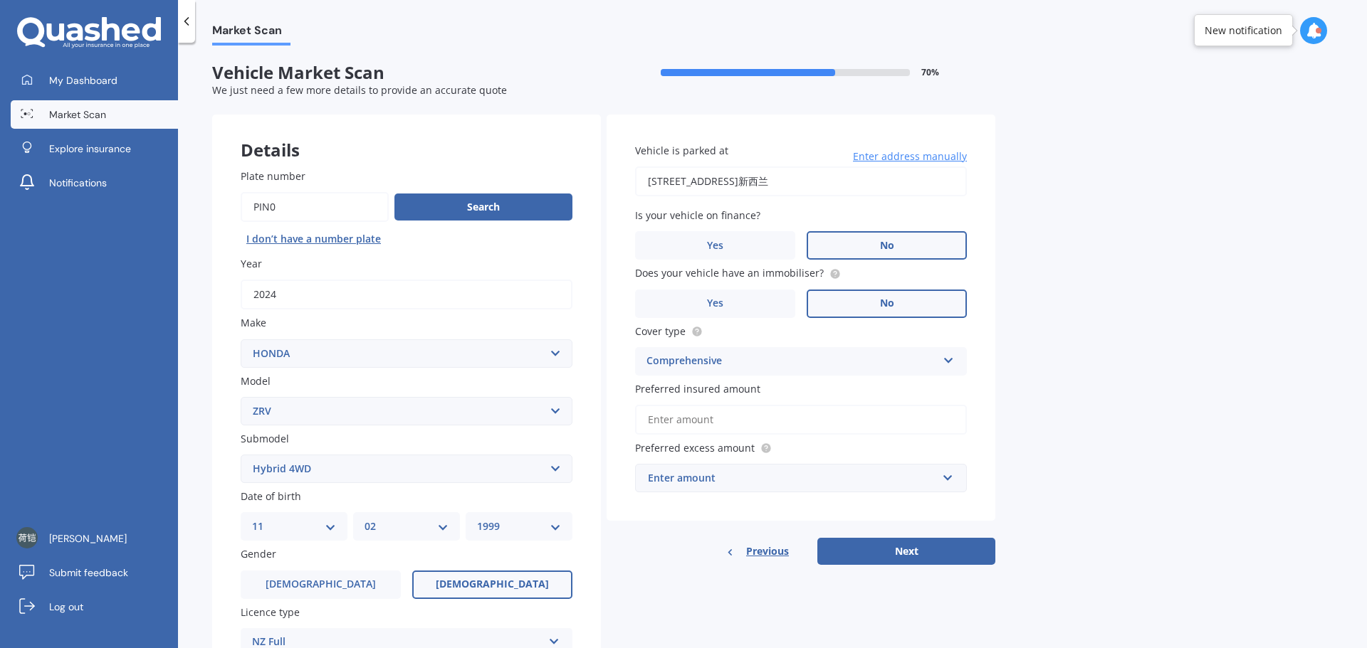
click at [756, 423] on input "Preferred insured amount" at bounding box center [801, 420] width 332 height 30
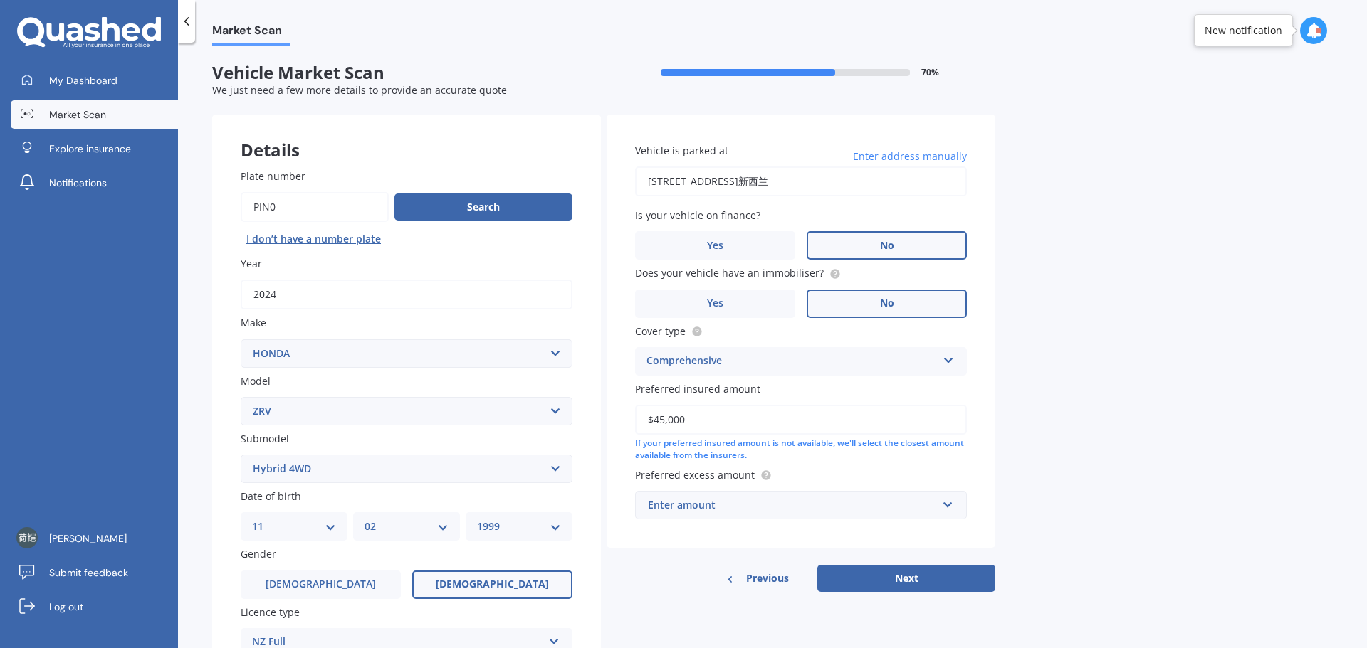
type input "$45,000"
click at [728, 510] on div "Enter amount" at bounding box center [792, 506] width 289 height 16
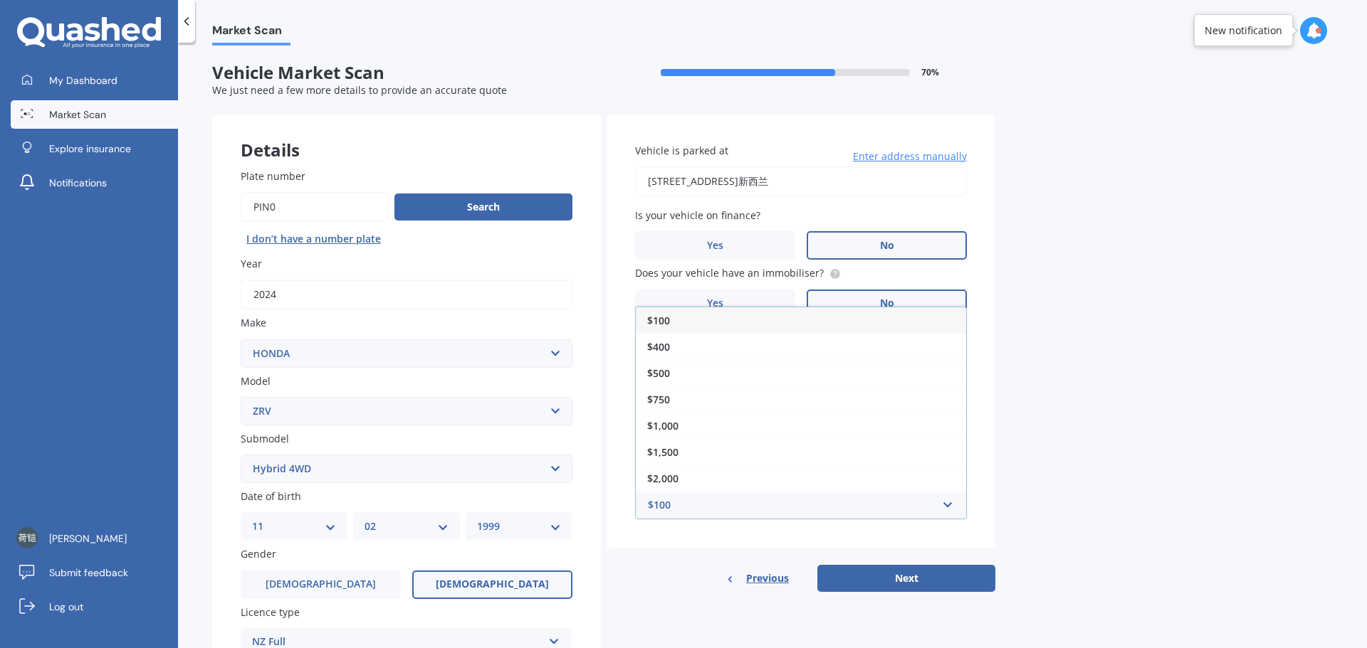
click at [675, 409] on div "$750" at bounding box center [801, 400] width 330 height 26
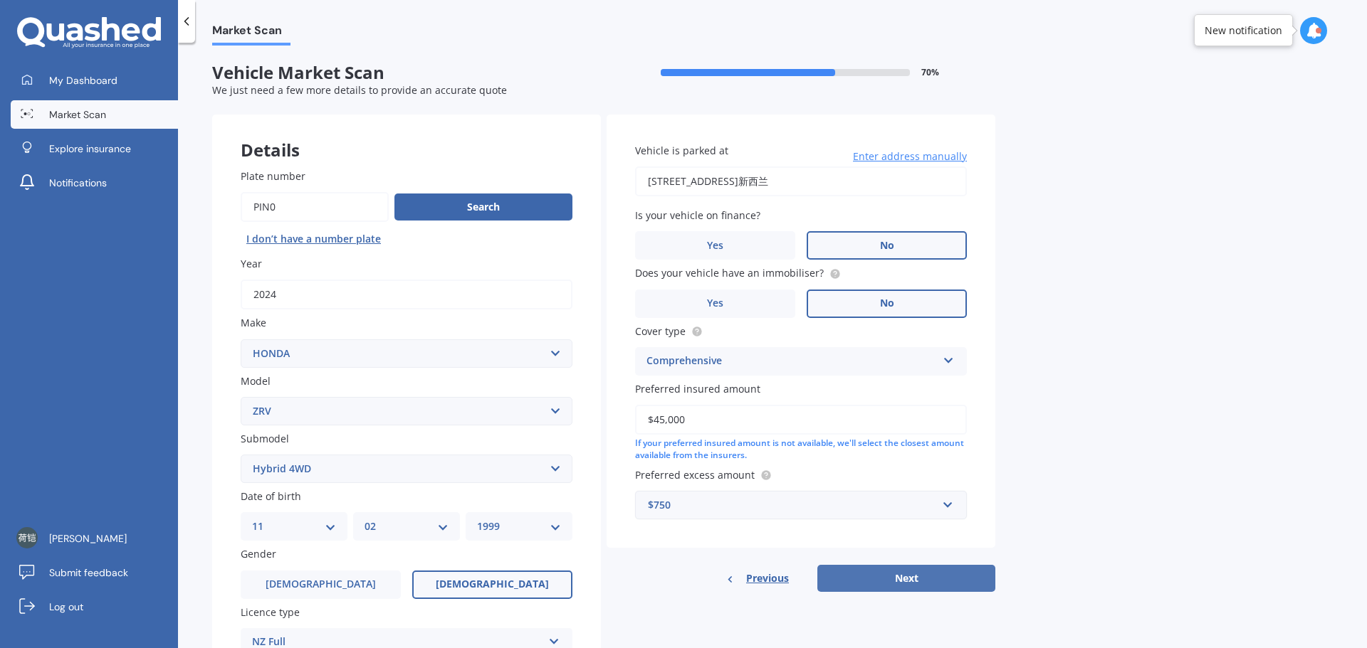
click at [882, 572] on button "Next" at bounding box center [906, 578] width 178 height 27
select select "11"
select select "02"
select select "1999"
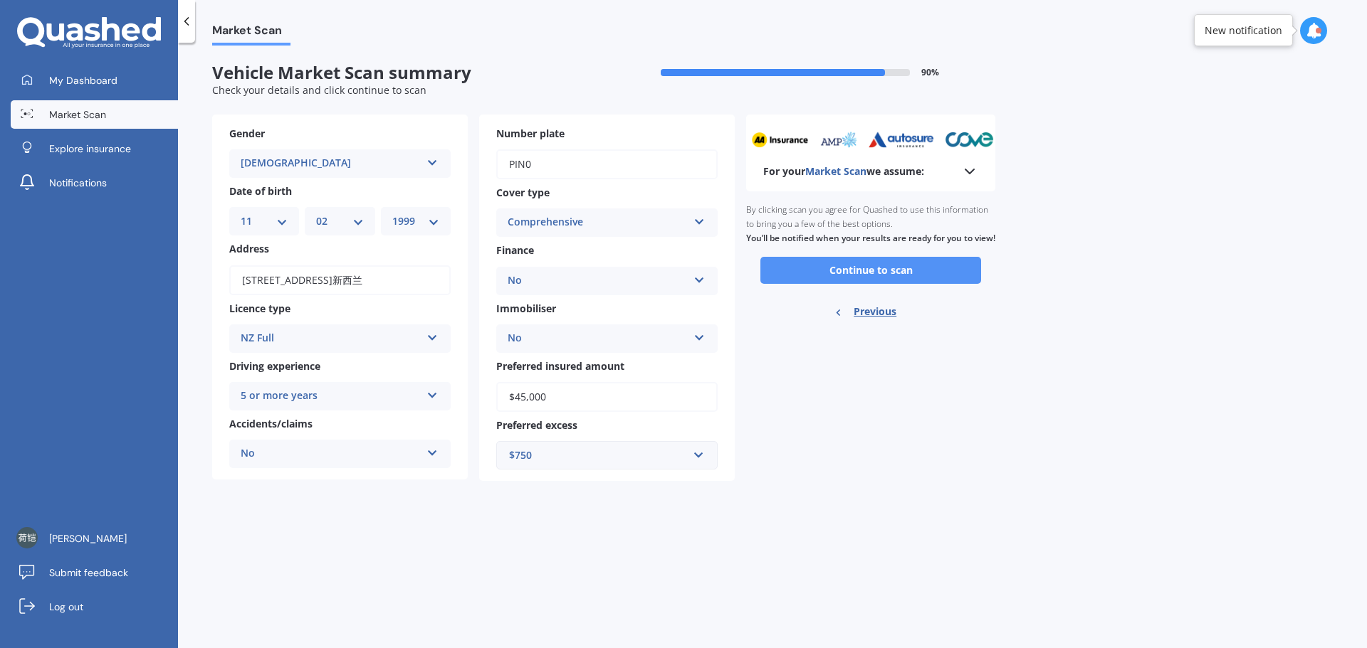
click at [877, 284] on button "Continue to scan" at bounding box center [870, 270] width 221 height 27
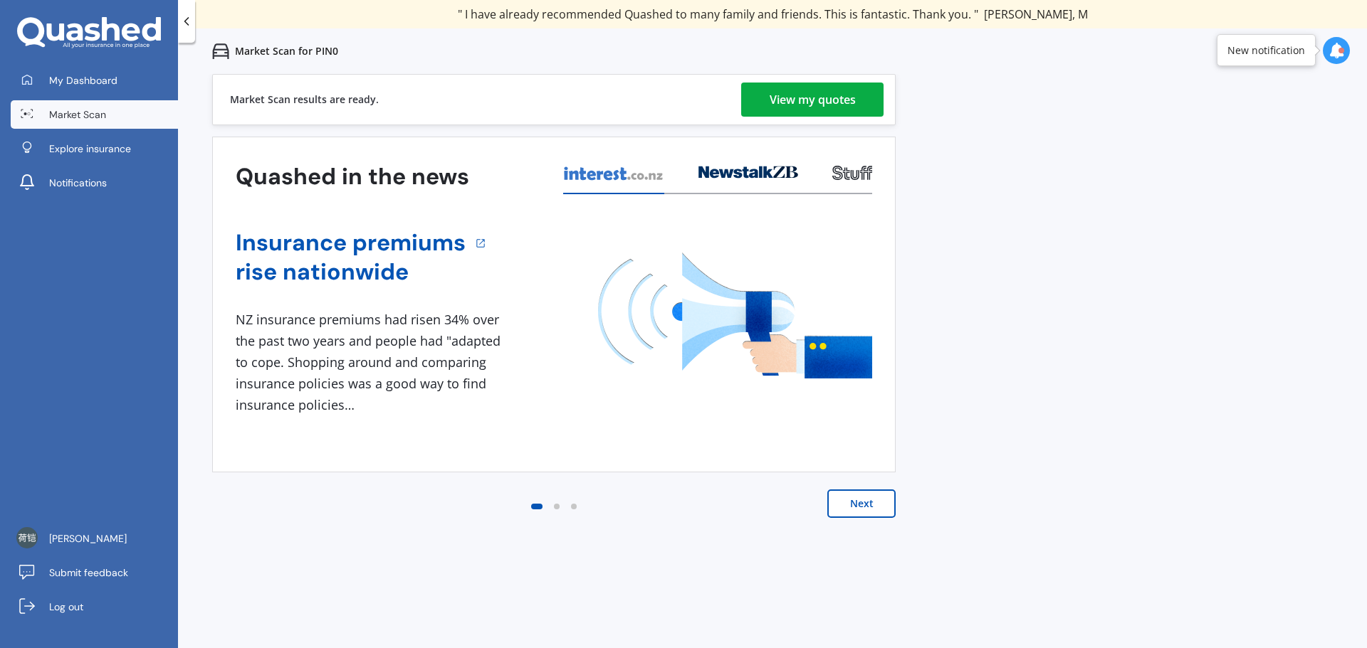
click at [811, 98] on div "View my quotes" at bounding box center [812, 100] width 86 height 34
